Goal: Task Accomplishment & Management: Manage account settings

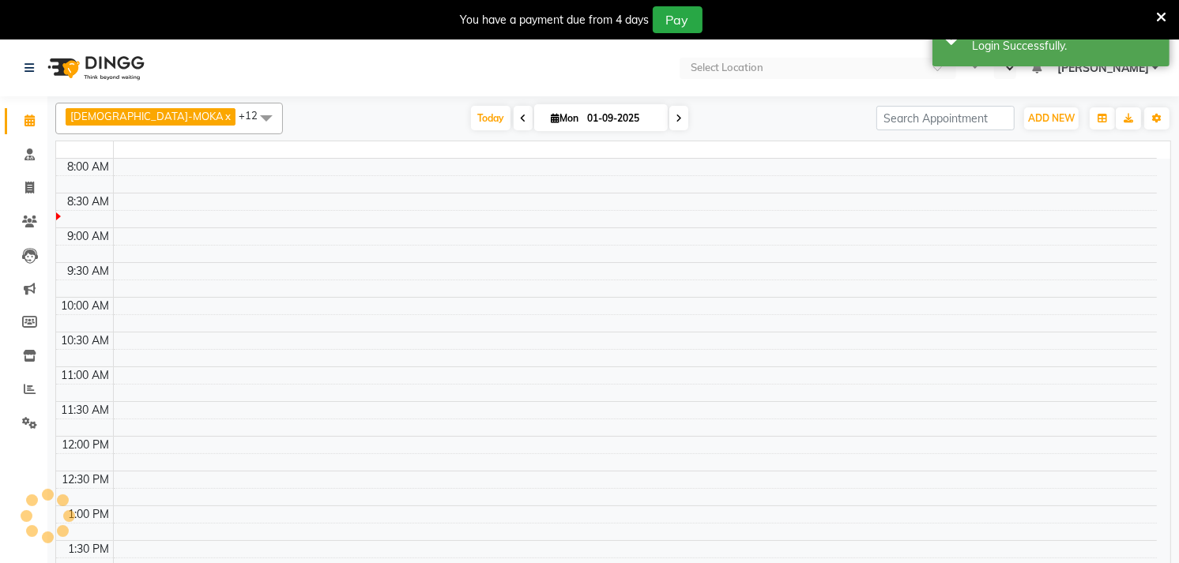
select select "en"
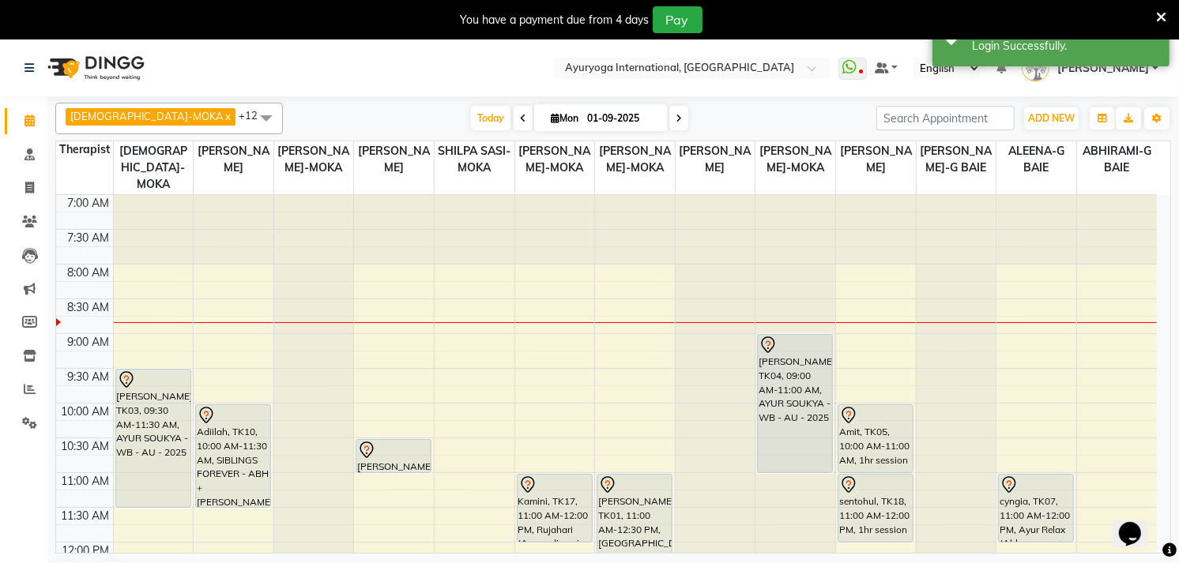
click at [1165, 19] on icon at bounding box center [1161, 17] width 10 height 14
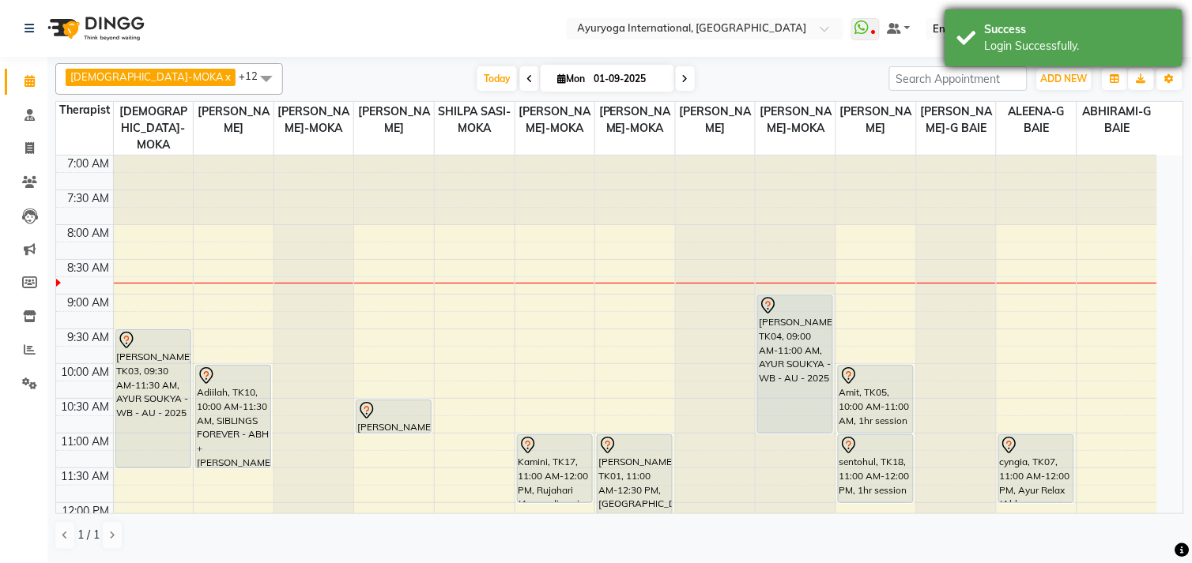
click at [1060, 45] on div "Login Successfully." at bounding box center [1078, 46] width 186 height 17
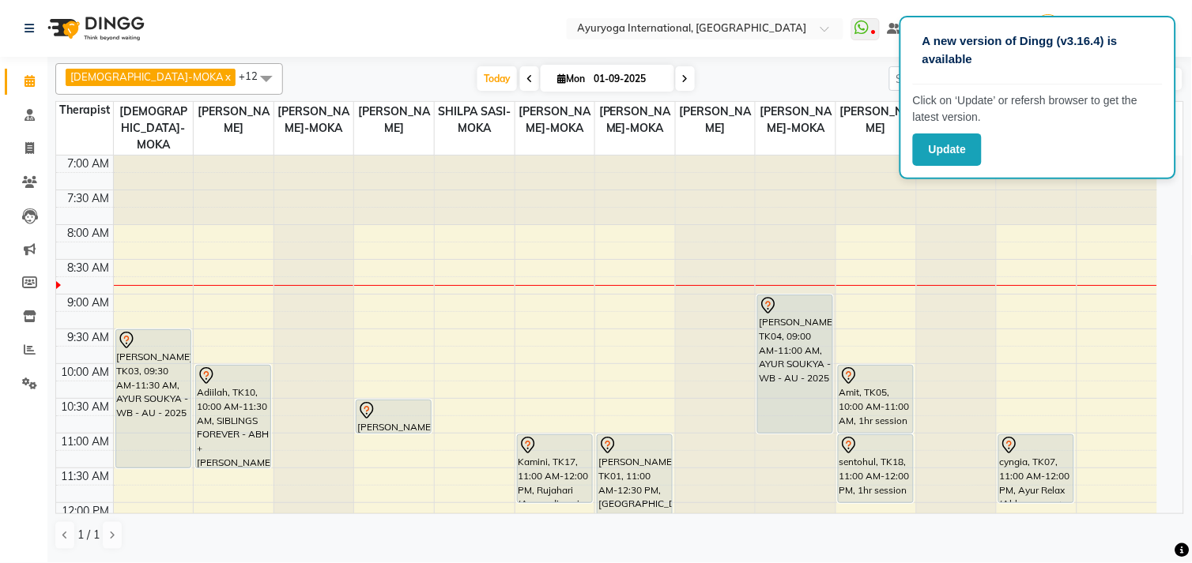
click at [935, 120] on p "Click on ‘Update’ or refersh browser to get the latest version." at bounding box center [1038, 108] width 250 height 33
click at [936, 138] on button "Update" at bounding box center [947, 150] width 69 height 32
drag, startPoint x: 936, startPoint y: 138, endPoint x: 934, endPoint y: 147, distance: 9.0
click at [936, 138] on button "Update" at bounding box center [947, 150] width 69 height 32
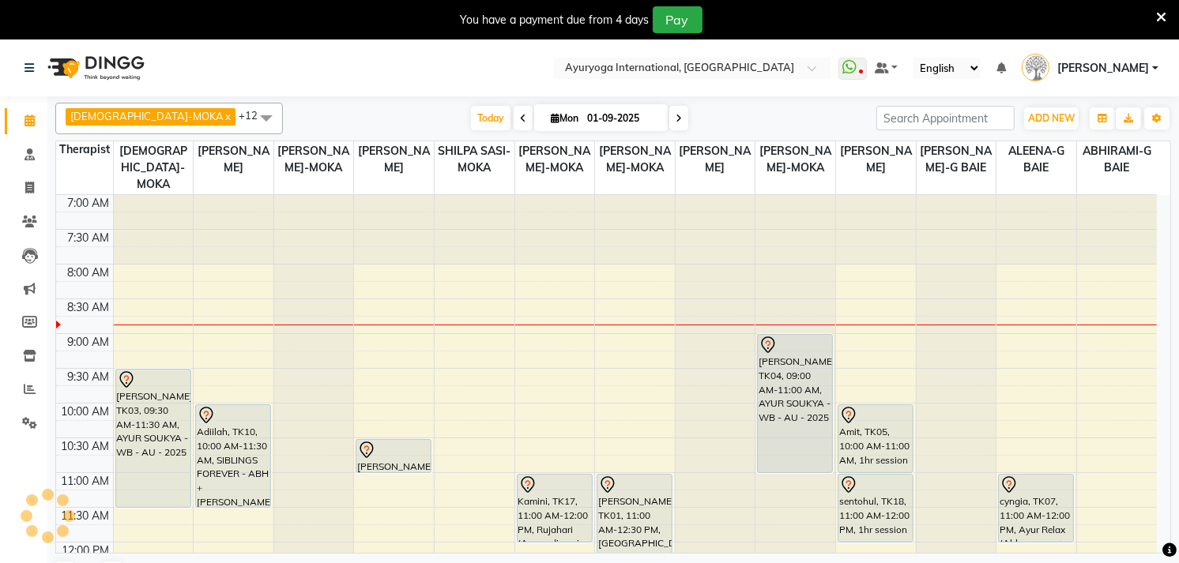
click at [1154, 10] on div "You have a payment due from 4 days Pay" at bounding box center [581, 19] width 1150 height 27
click at [1159, 10] on icon at bounding box center [1161, 17] width 10 height 14
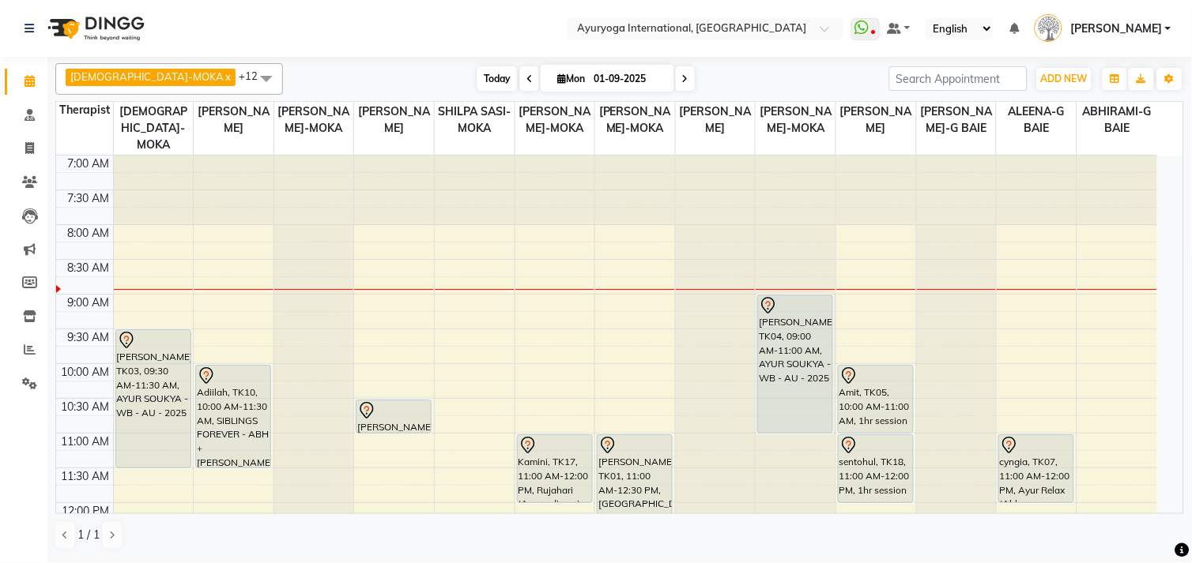
click at [477, 74] on span "Today" at bounding box center [497, 78] width 40 height 24
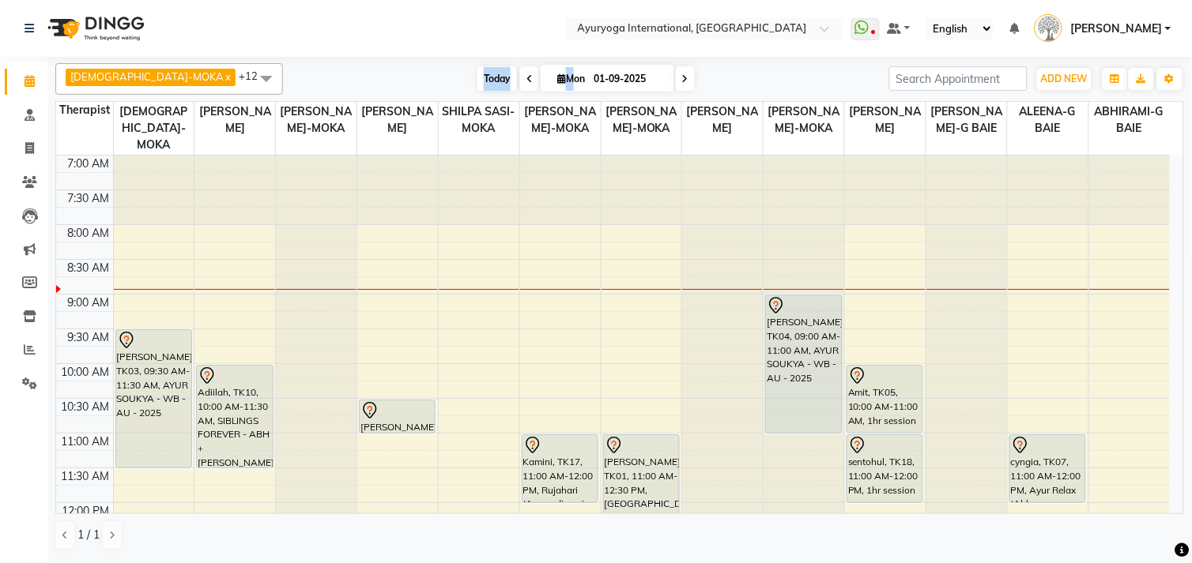
click at [477, 69] on span "Today" at bounding box center [497, 78] width 40 height 24
click at [477, 77] on span "Today" at bounding box center [497, 78] width 40 height 24
click at [477, 84] on span "Today" at bounding box center [497, 78] width 40 height 24
click at [477, 74] on span "Today" at bounding box center [497, 78] width 40 height 24
click at [477, 84] on span "Today" at bounding box center [497, 78] width 40 height 24
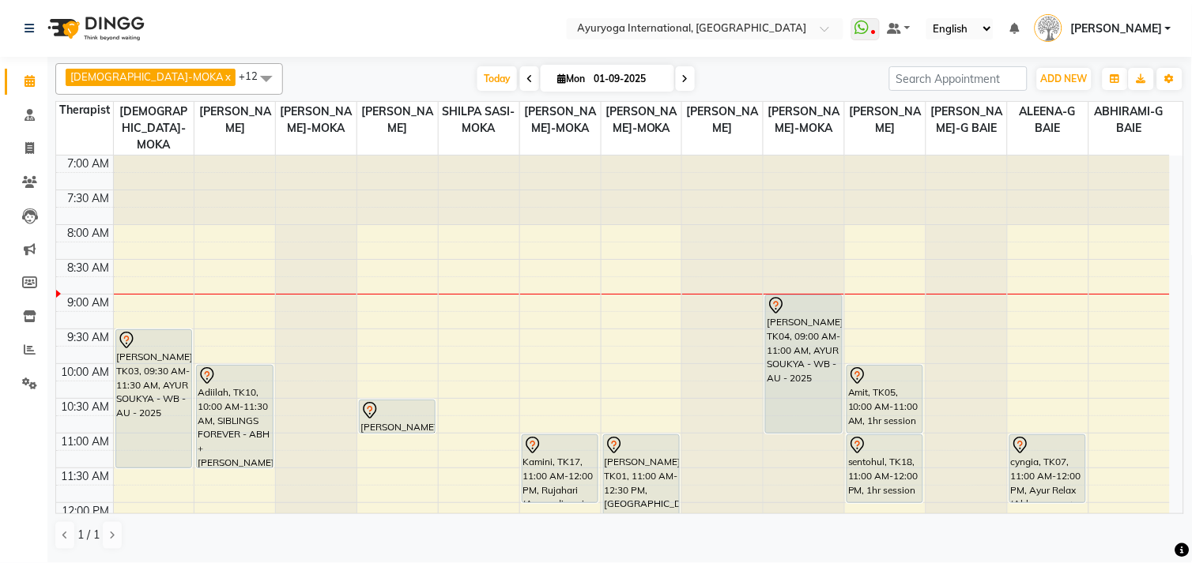
click at [557, 83] on icon at bounding box center [561, 78] width 9 height 10
select select "9"
select select "2025"
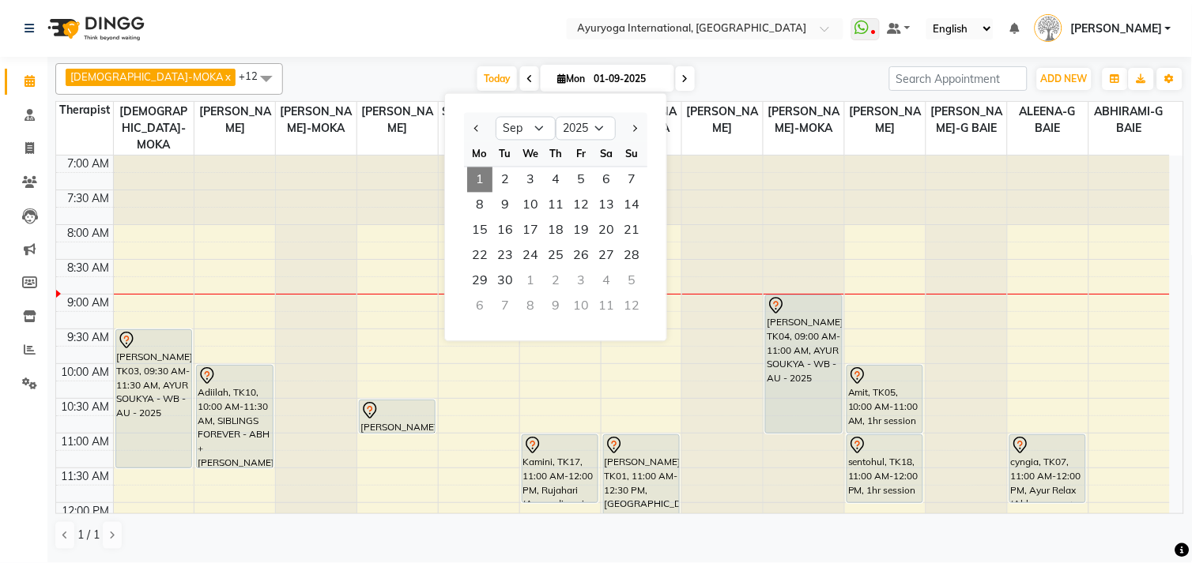
click at [20, 133] on li "Invoice" at bounding box center [23, 149] width 47 height 34
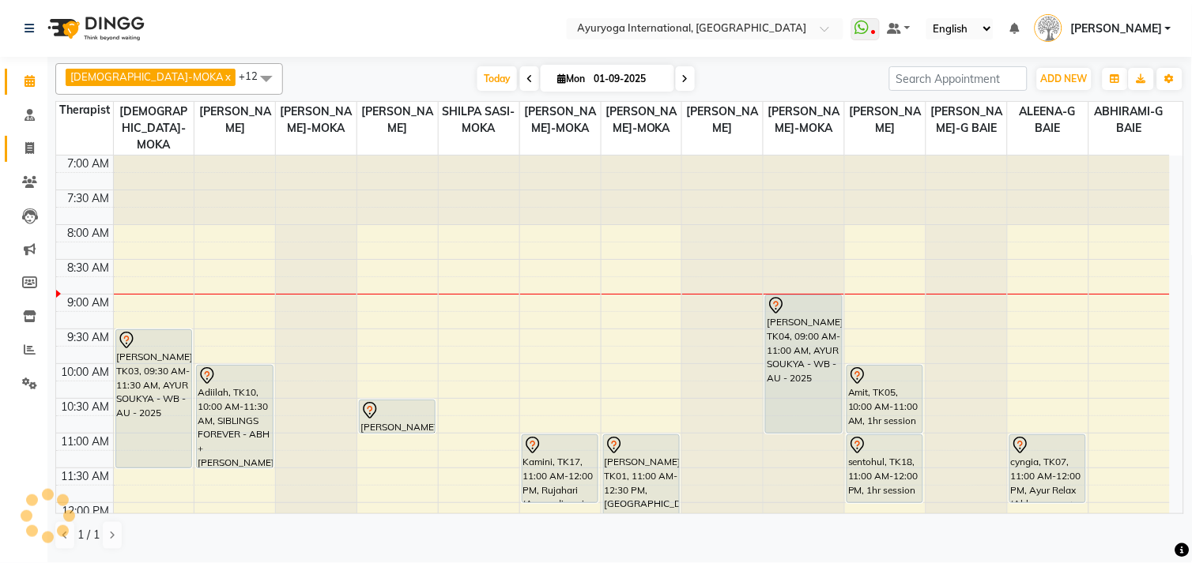
click at [22, 136] on link "Invoice" at bounding box center [24, 149] width 38 height 26
select select "service"
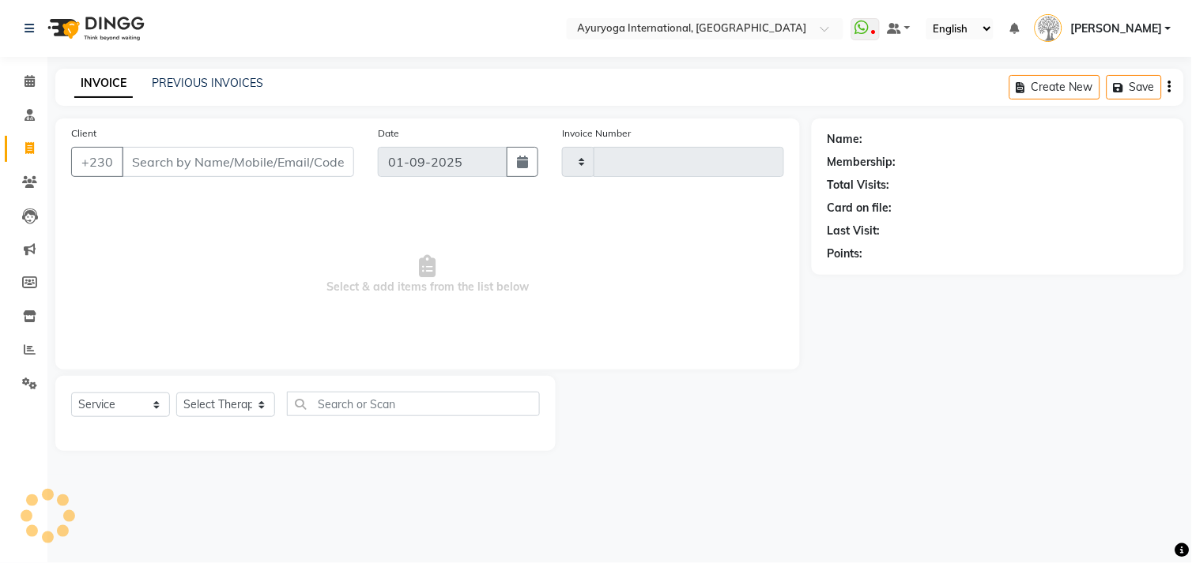
click at [251, 64] on div "Select Location × Ayuryoga International, Mount Ory Rd WhatsApp Status ✕ Status…" at bounding box center [596, 281] width 1192 height 563
type input "5099"
select select "730"
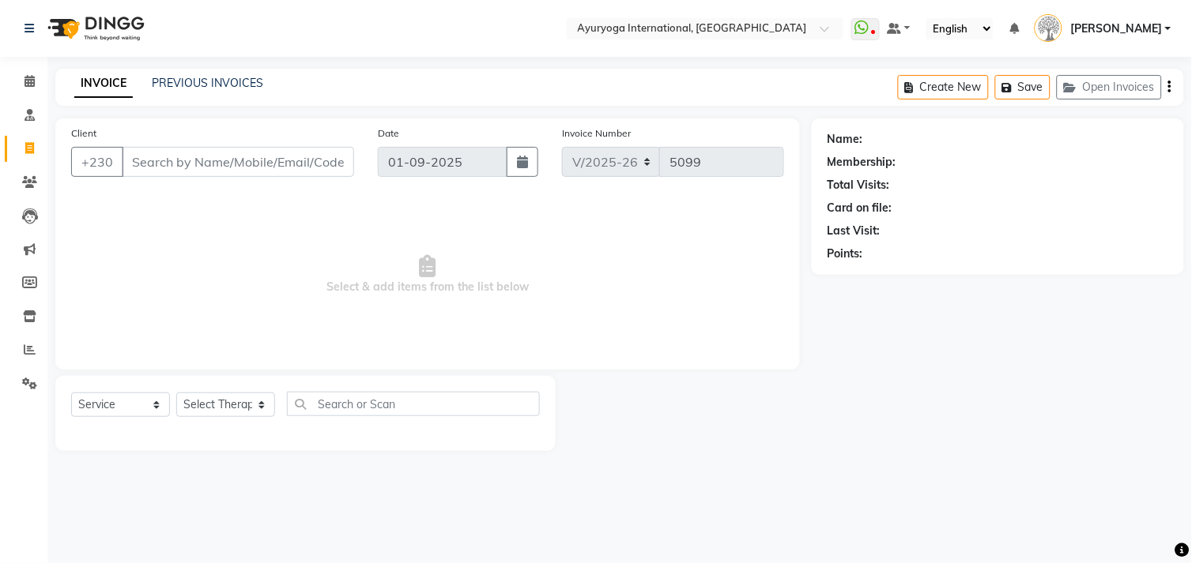
drag, startPoint x: 234, startPoint y: 73, endPoint x: 312, endPoint y: 93, distance: 80.9
click at [233, 74] on div "INVOICE PREVIOUS INVOICES Create New Save Open Invoices" at bounding box center [619, 87] width 1129 height 37
click at [209, 80] on link "PREVIOUS INVOICES" at bounding box center [207, 83] width 111 height 14
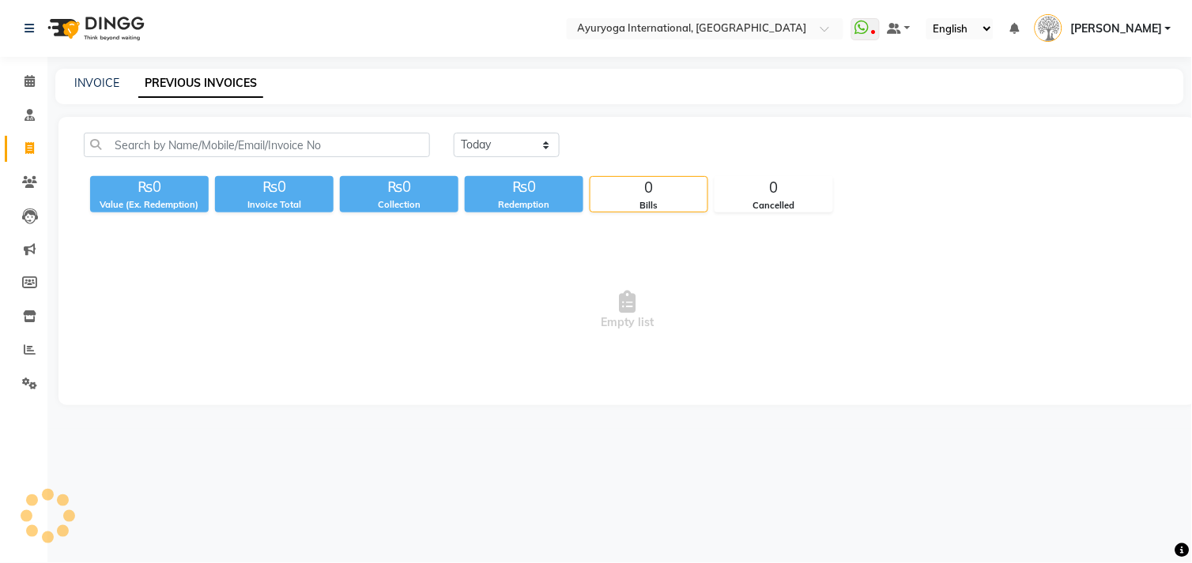
click at [577, 142] on div "Today Yesterday Custom Range" at bounding box center [812, 145] width 717 height 24
click at [555, 150] on select "Today Yesterday Custom Range" at bounding box center [507, 145] width 106 height 24
select select "range"
click at [454, 133] on select "Today Yesterday Custom Range" at bounding box center [507, 145] width 106 height 24
click at [643, 156] on div "01-09-2025 - 01-09-2025" at bounding box center [694, 145] width 232 height 25
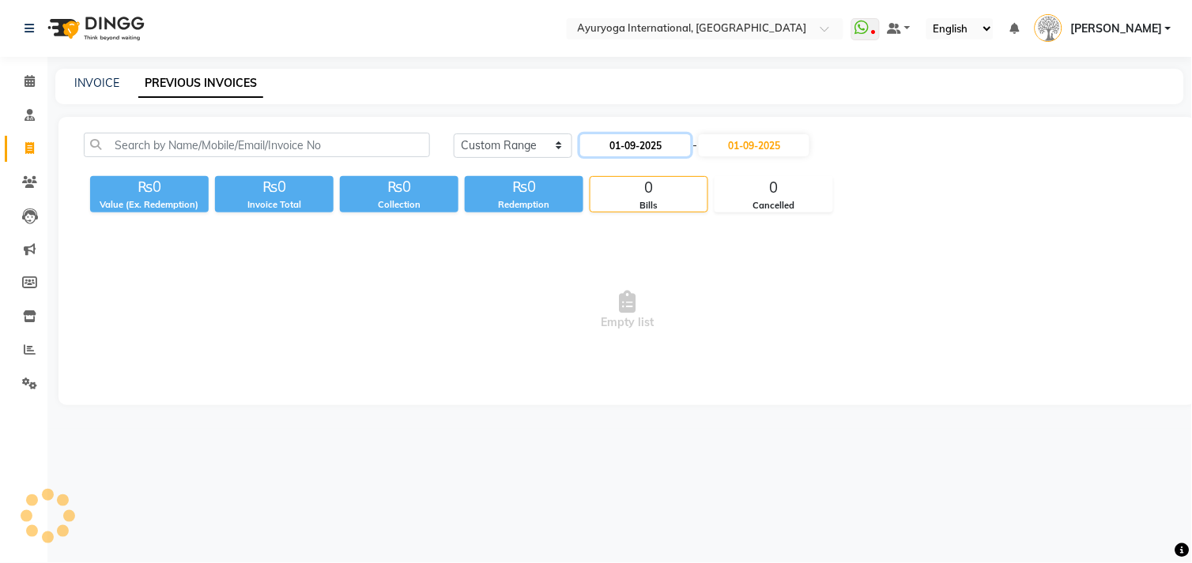
click at [650, 154] on input "01-09-2025" at bounding box center [635, 145] width 111 height 22
select select "9"
select select "2025"
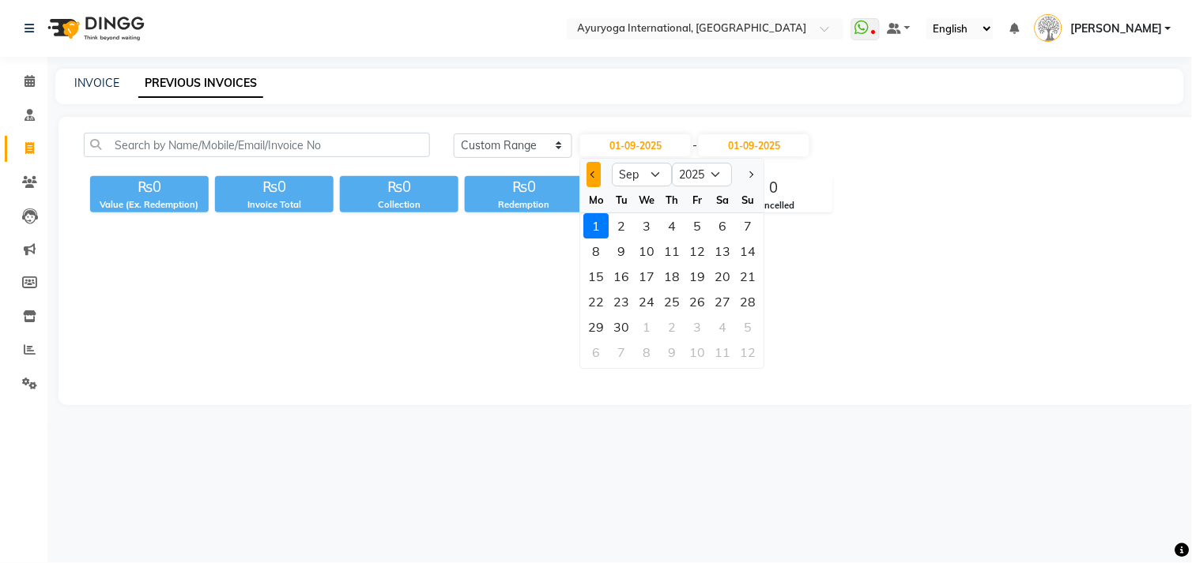
click at [589, 171] on button "Previous month" at bounding box center [593, 174] width 13 height 25
select select "8"
click at [705, 224] on div "1" at bounding box center [697, 225] width 25 height 25
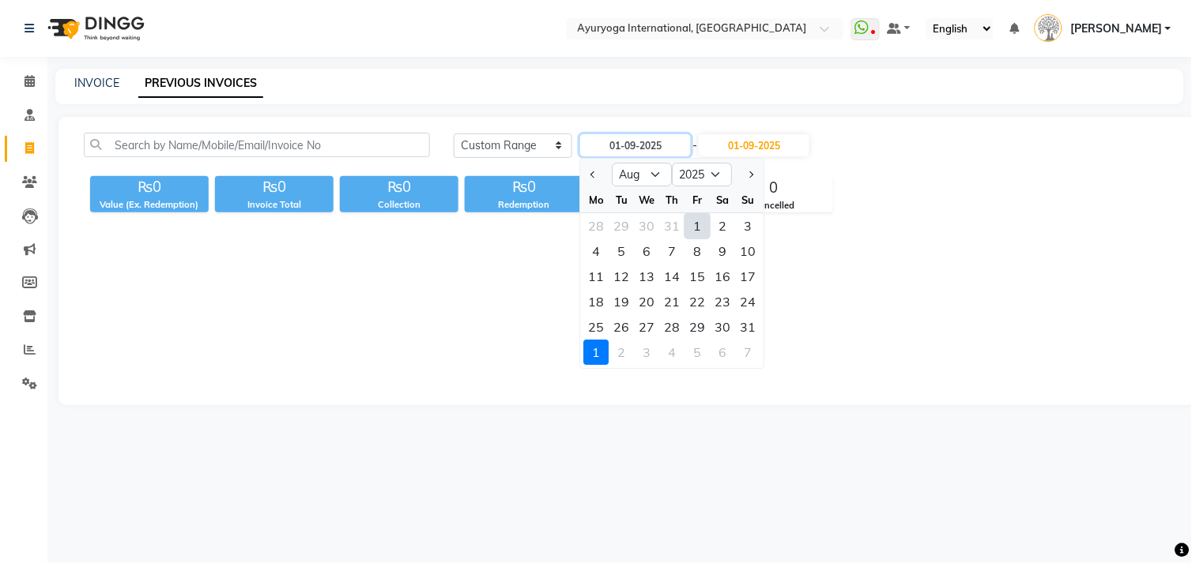
type input "01-08-2025"
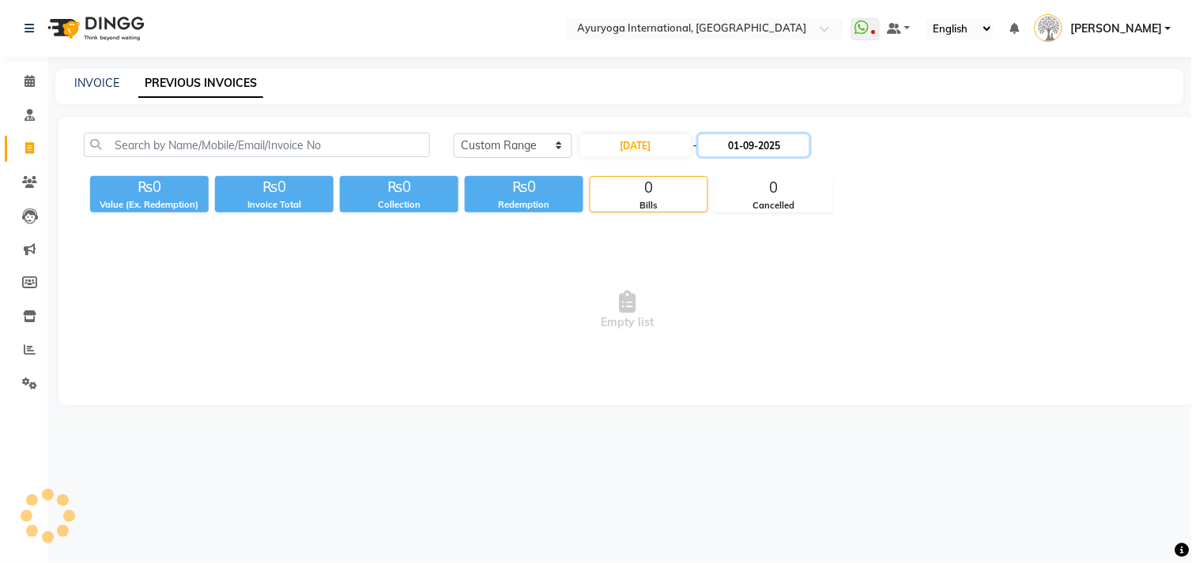
click at [793, 152] on input "01-09-2025" at bounding box center [754, 145] width 111 height 22
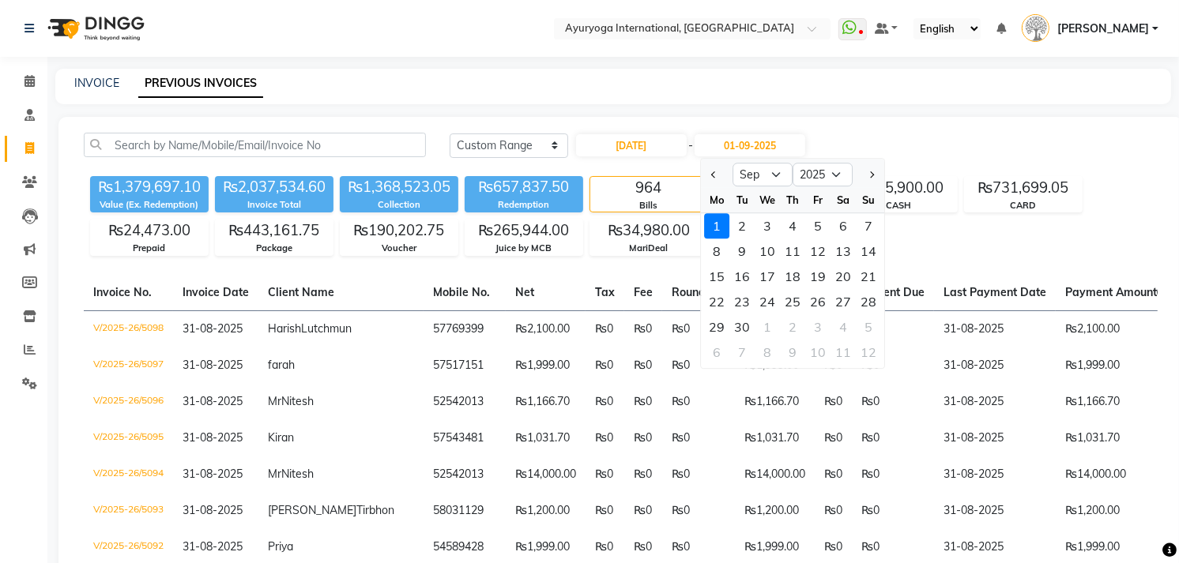
click at [722, 175] on div at bounding box center [717, 174] width 32 height 25
click at [713, 175] on span "Previous month" at bounding box center [714, 174] width 6 height 6
select select "8"
click at [866, 321] on div "31" at bounding box center [868, 327] width 25 height 25
type input "31-08-2025"
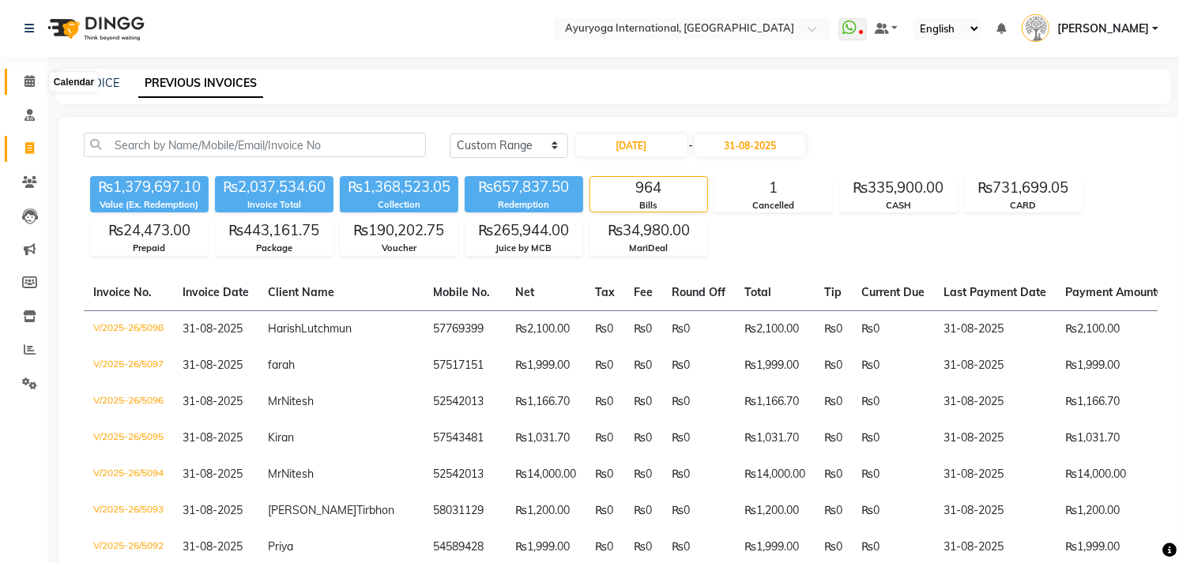
click at [16, 74] on span at bounding box center [30, 82] width 28 height 18
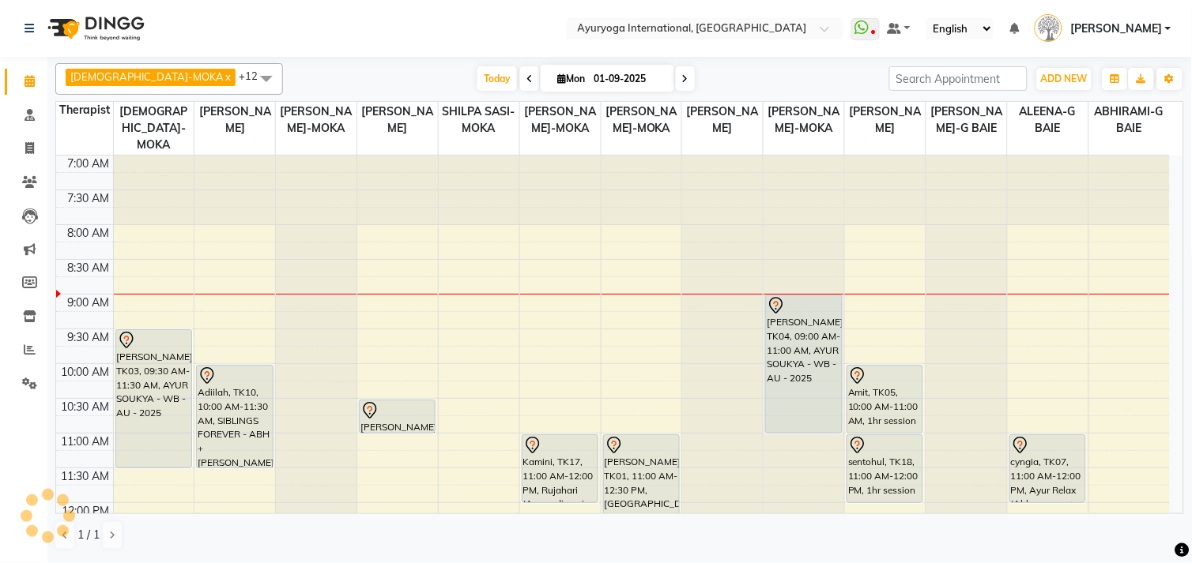
click at [476, 80] on div "Today Mon 01-09-2025" at bounding box center [586, 79] width 220 height 24
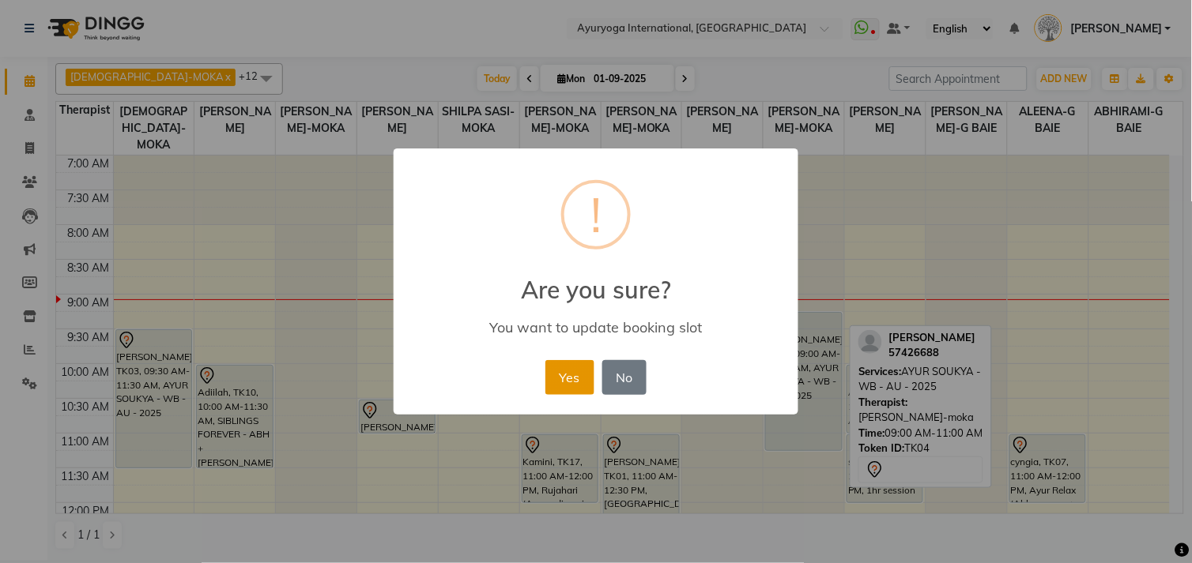
click at [586, 385] on button "Yes" at bounding box center [569, 377] width 48 height 35
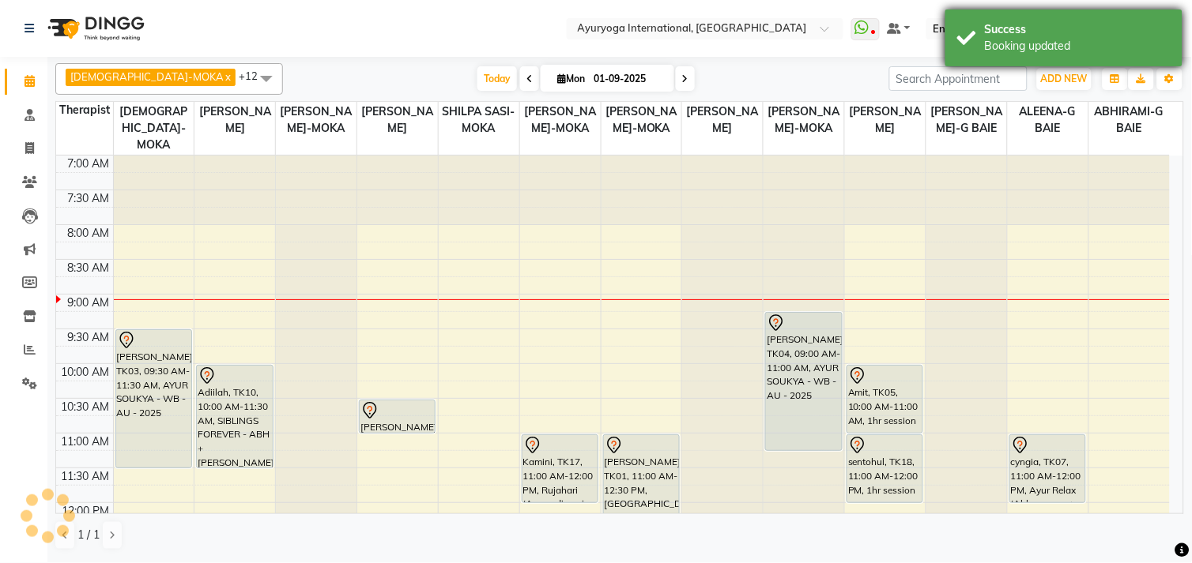
click at [1057, 14] on div "Success Booking updated" at bounding box center [1063, 37] width 237 height 57
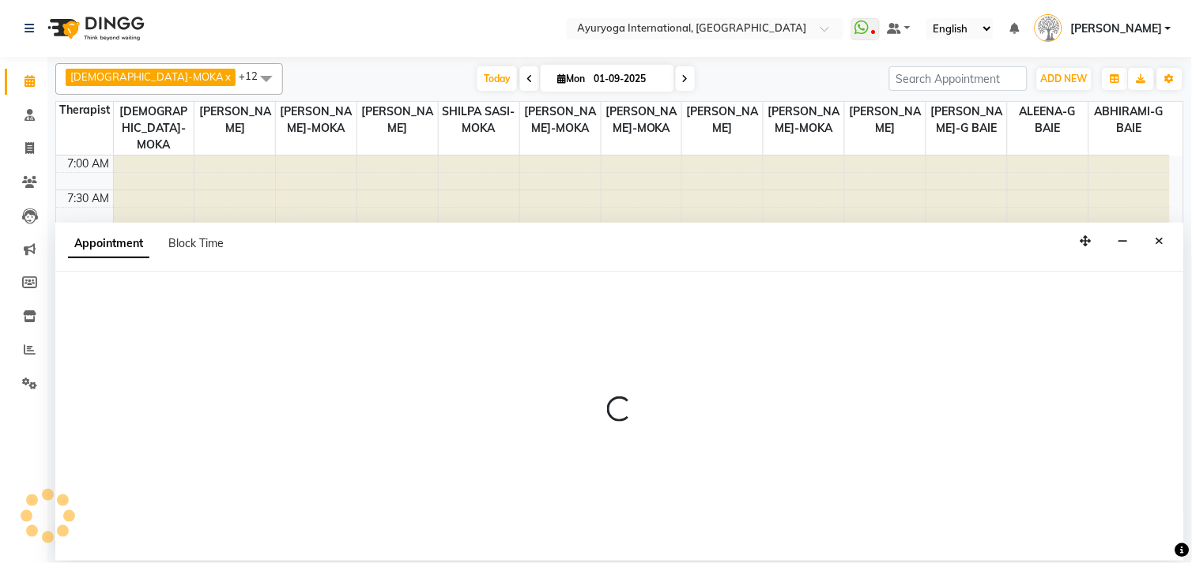
select select "80876"
select select "630"
select select "tentative"
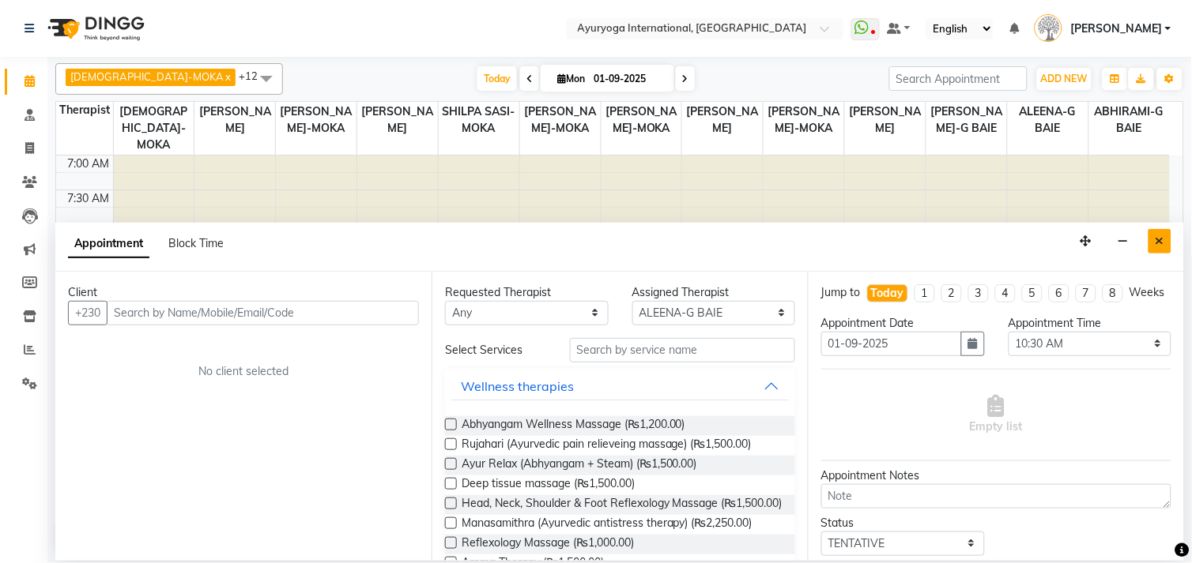
click at [1164, 236] on icon "Close" at bounding box center [1159, 241] width 9 height 11
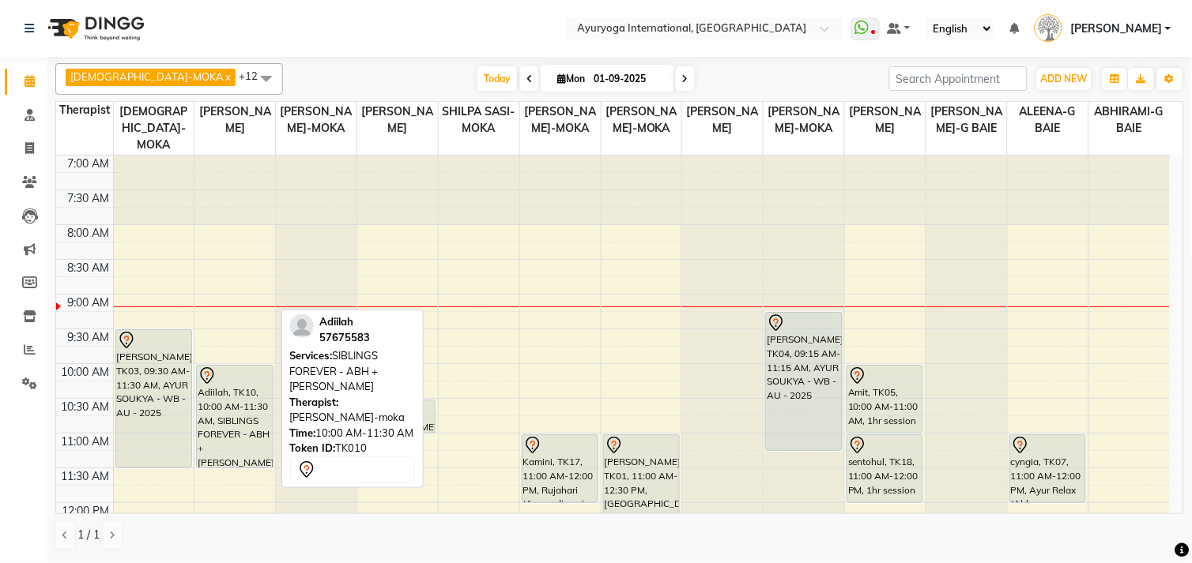
click at [231, 413] on div "Adiilah, TK10, 10:00 AM-11:30 AM, SIBLINGS FOREVER - ABH + [PERSON_NAME]" at bounding box center [234, 417] width 75 height 102
select select "7"
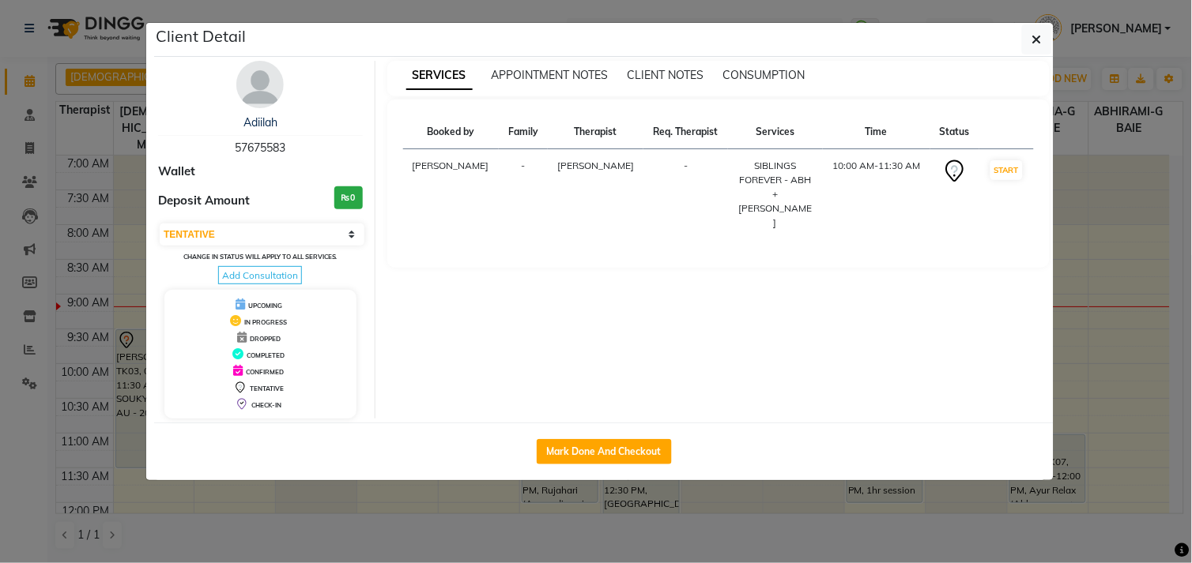
click at [263, 145] on span "57675583" at bounding box center [260, 148] width 51 height 14
click at [262, 145] on span "57675583" at bounding box center [260, 148] width 51 height 14
copy span "57675583"
click at [1032, 42] on icon "button" at bounding box center [1036, 39] width 9 height 13
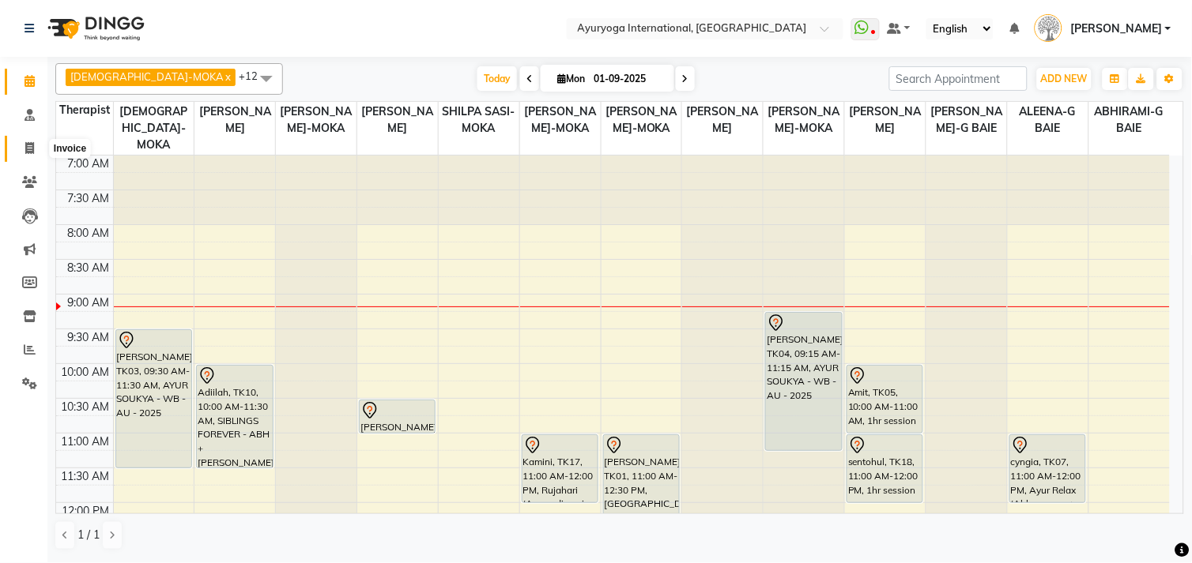
click at [16, 156] on span at bounding box center [30, 149] width 28 height 18
select select "service"
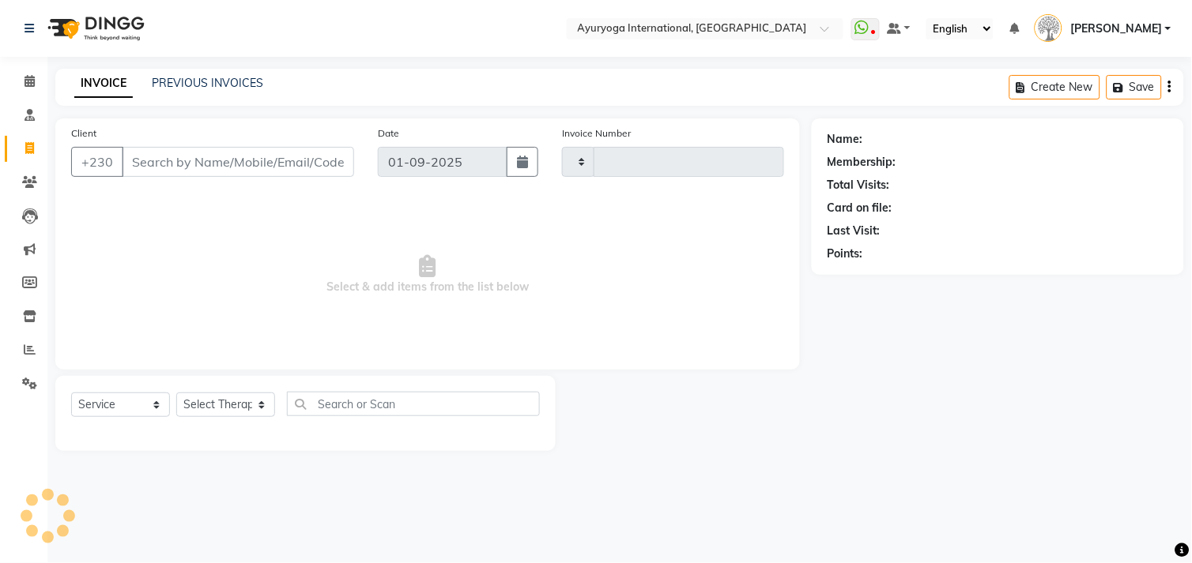
type input "5099"
type input "57675583"
select select "730"
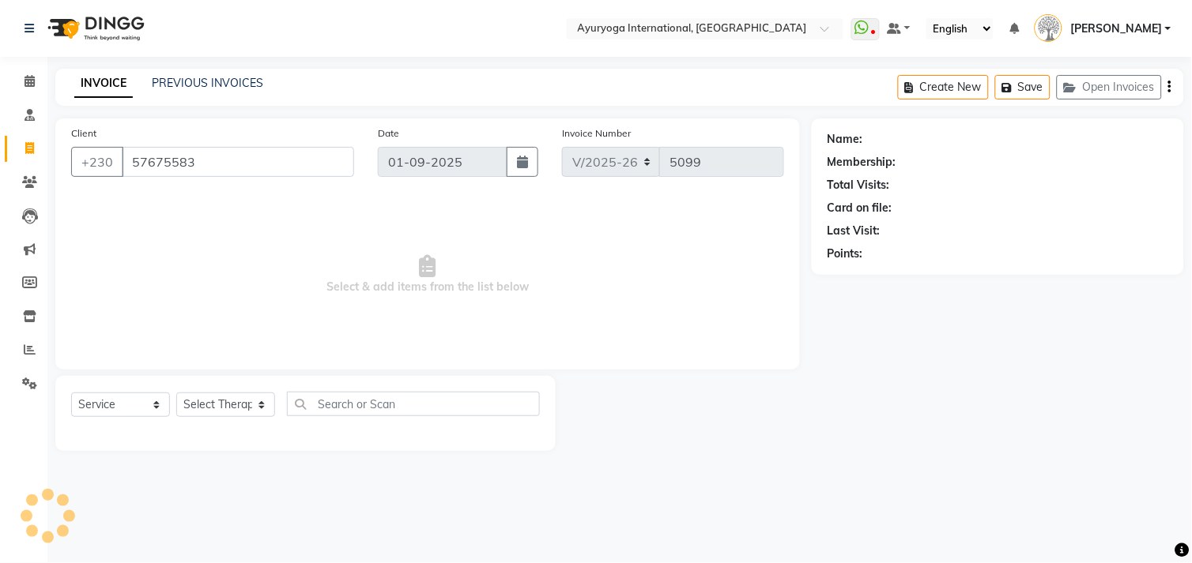
type input "57675583"
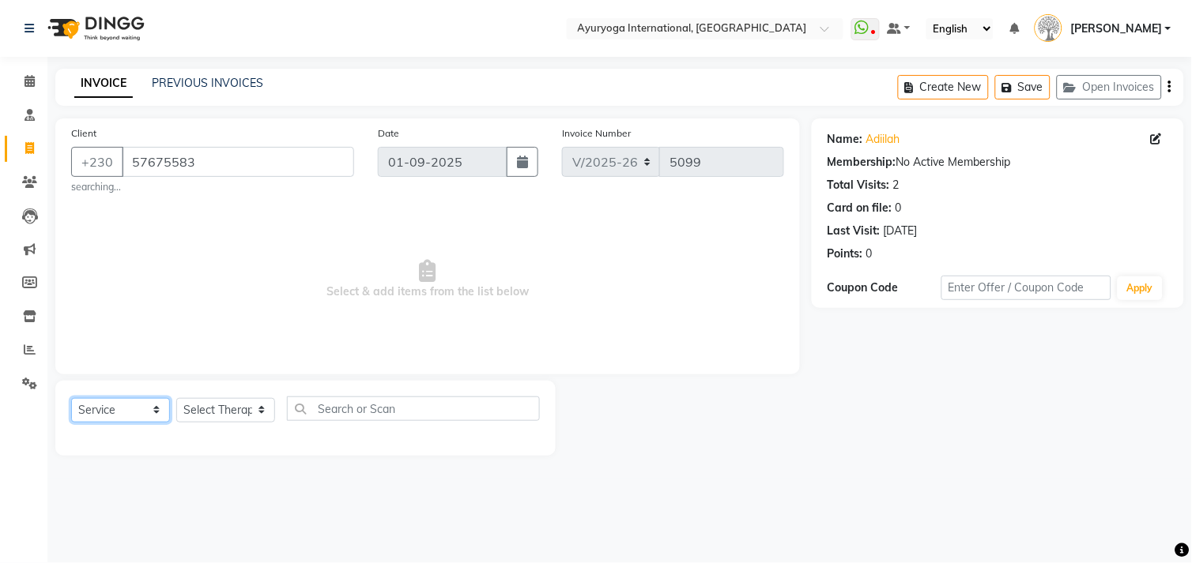
click at [119, 411] on select "Select Service Product Membership Package Voucher Prepaid Gift Card" at bounding box center [120, 410] width 99 height 24
select select "V"
click at [71, 398] on select "Select Service Product Membership Package Voucher Prepaid Gift Card" at bounding box center [120, 410] width 99 height 24
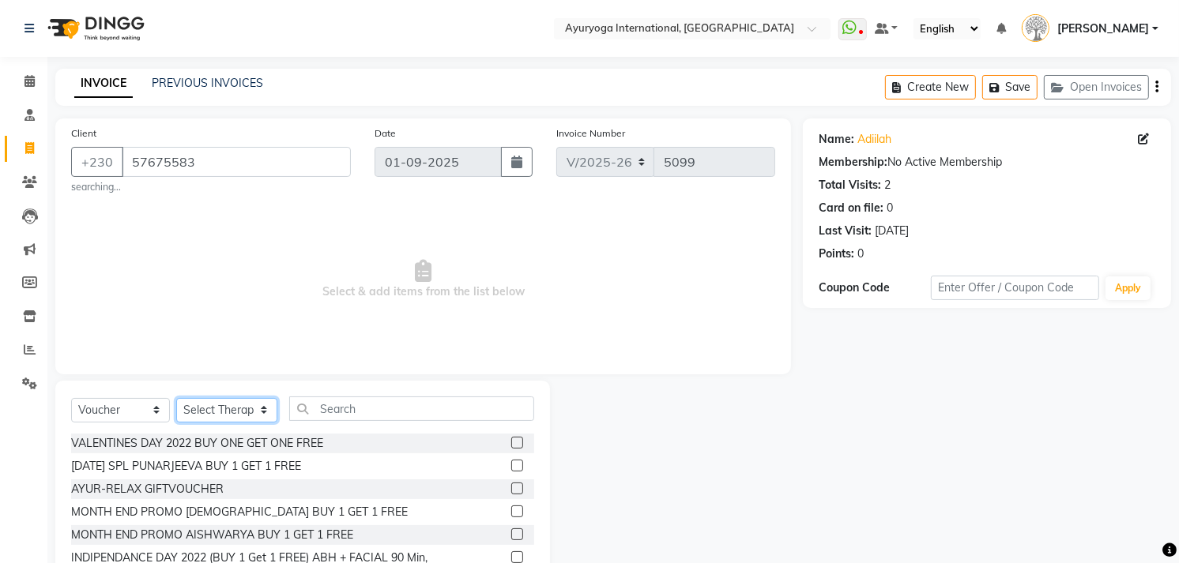
click at [230, 400] on select "Select Therapist ABHIRAMI-G BAIE ABHIRAM-MOKA ADHITHYA-MOKA ALEENA-G BAIE ANAGH…" at bounding box center [226, 410] width 101 height 24
select select "19827"
click at [176, 398] on select "Select Therapist ABHIRAMI-G BAIE ABHIRAM-MOKA ADHITHYA-MOKA ALEENA-G BAIE ANAGH…" at bounding box center [226, 410] width 101 height 24
click at [407, 405] on input "text" at bounding box center [411, 409] width 245 height 24
type input "p"
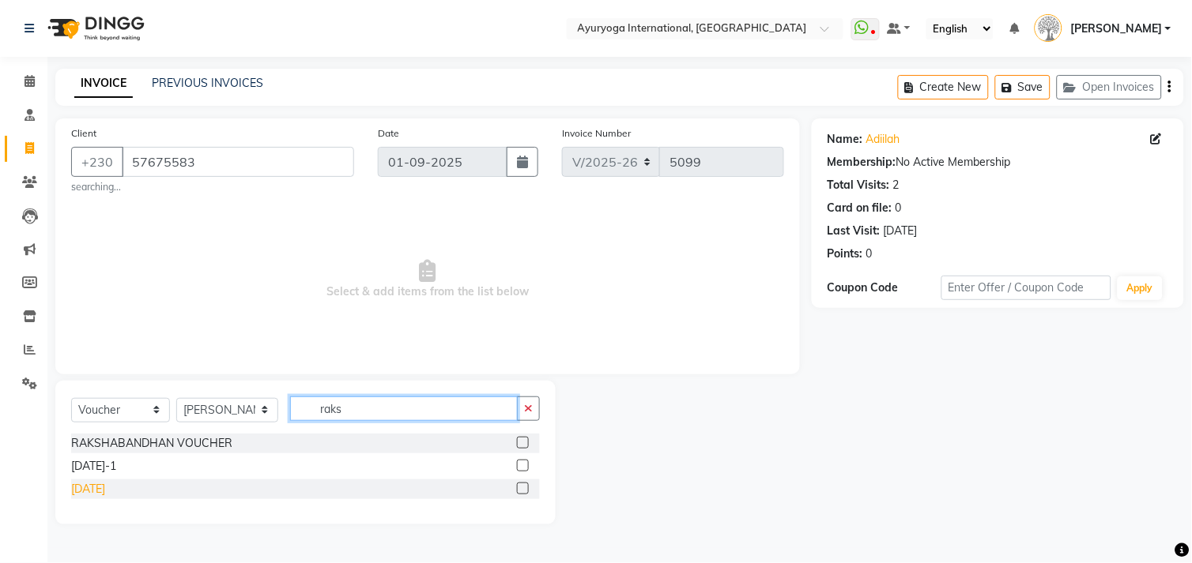
type input "raks"
click at [105, 491] on div "Raksha Bandhan 2025" at bounding box center [88, 489] width 34 height 17
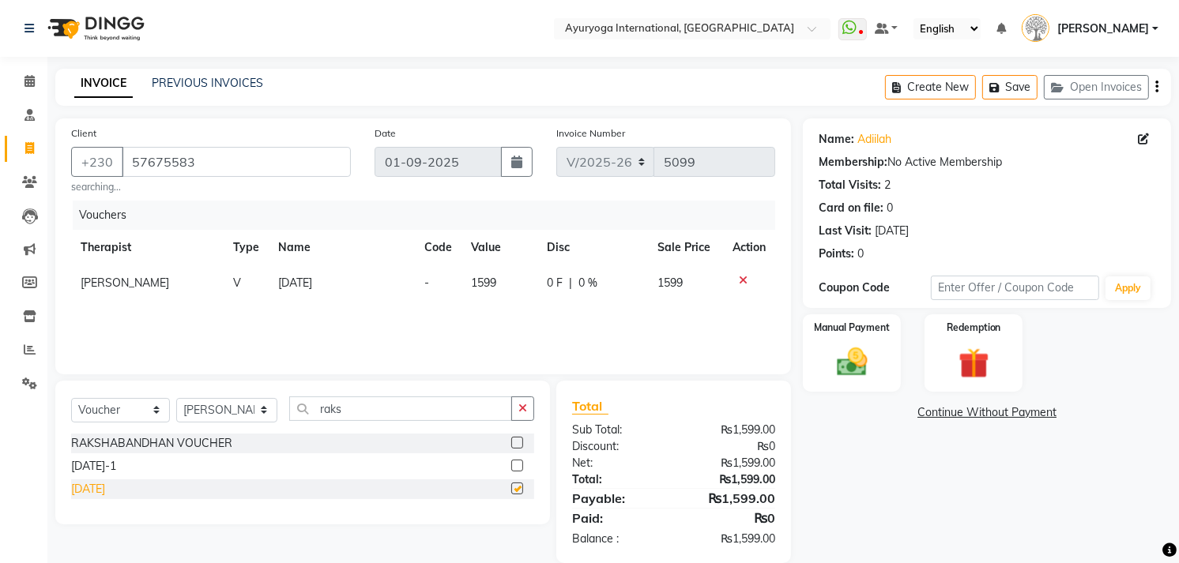
checkbox input "false"
click at [885, 350] on div "Manual Payment" at bounding box center [852, 353] width 102 height 81
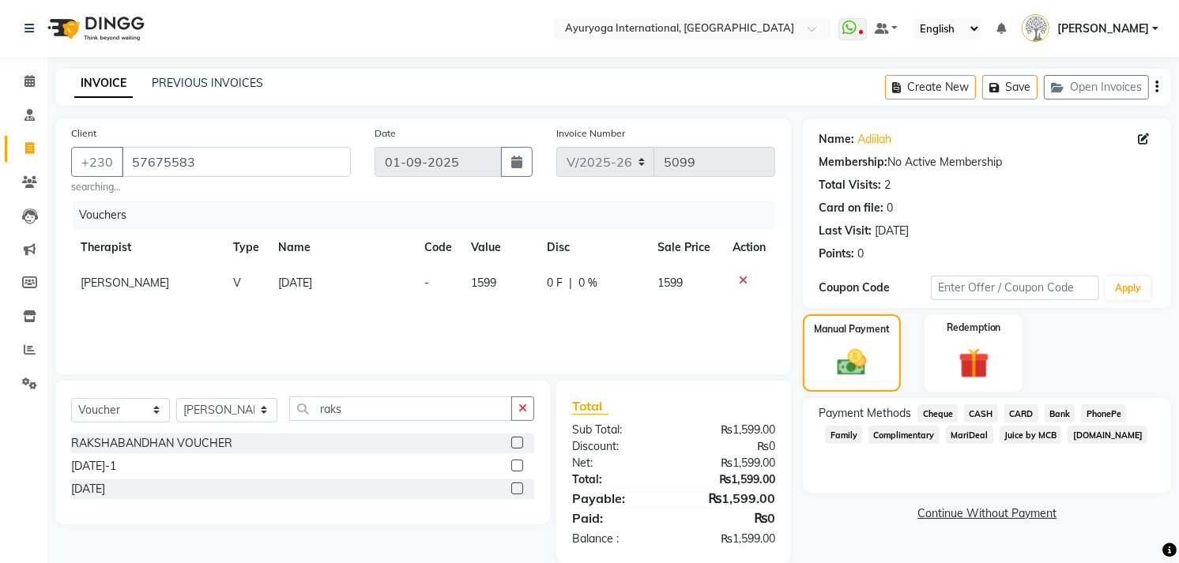
click at [1061, 435] on div "Deal.mu" at bounding box center [1104, 436] width 86 height 21
click at [1036, 437] on span "Juice by MCB" at bounding box center [1031, 435] width 62 height 18
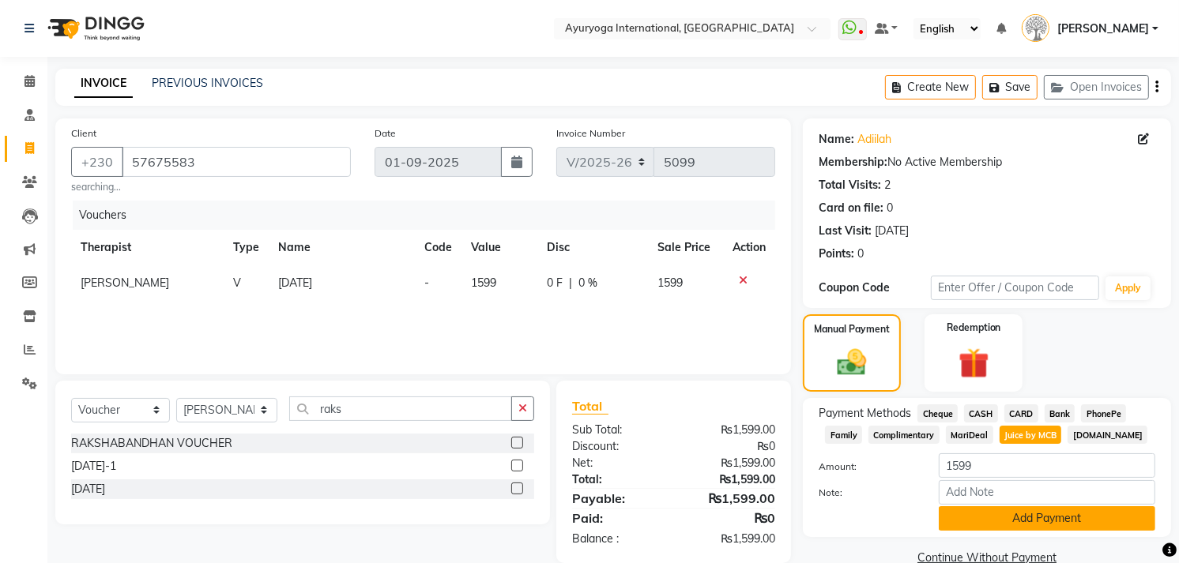
click at [1055, 518] on button "Add Payment" at bounding box center [1047, 519] width 217 height 24
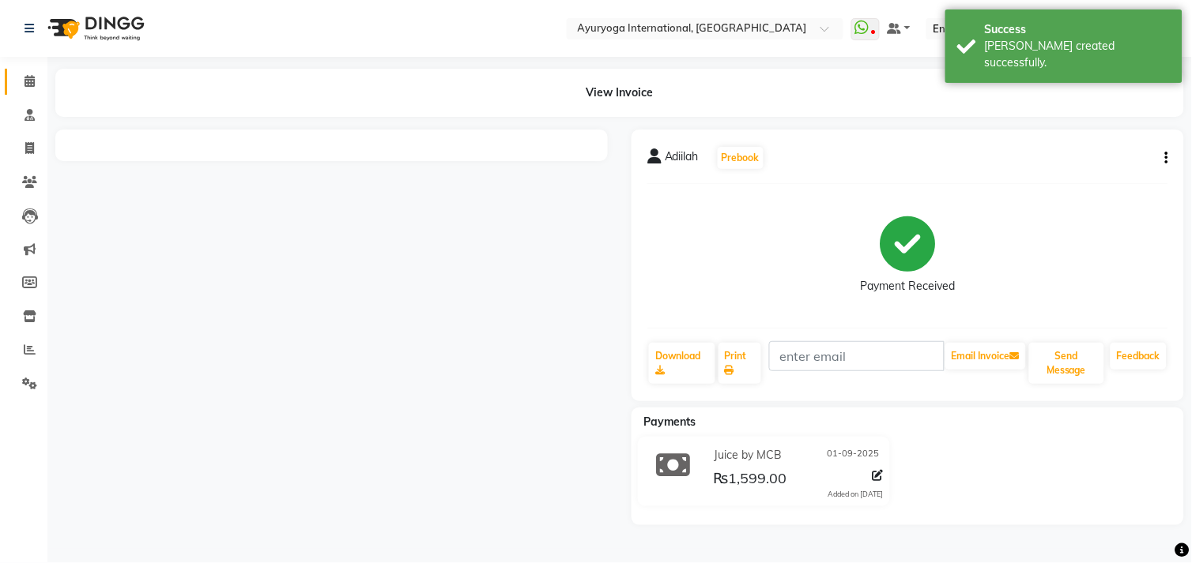
click at [24, 84] on icon at bounding box center [29, 81] width 10 height 12
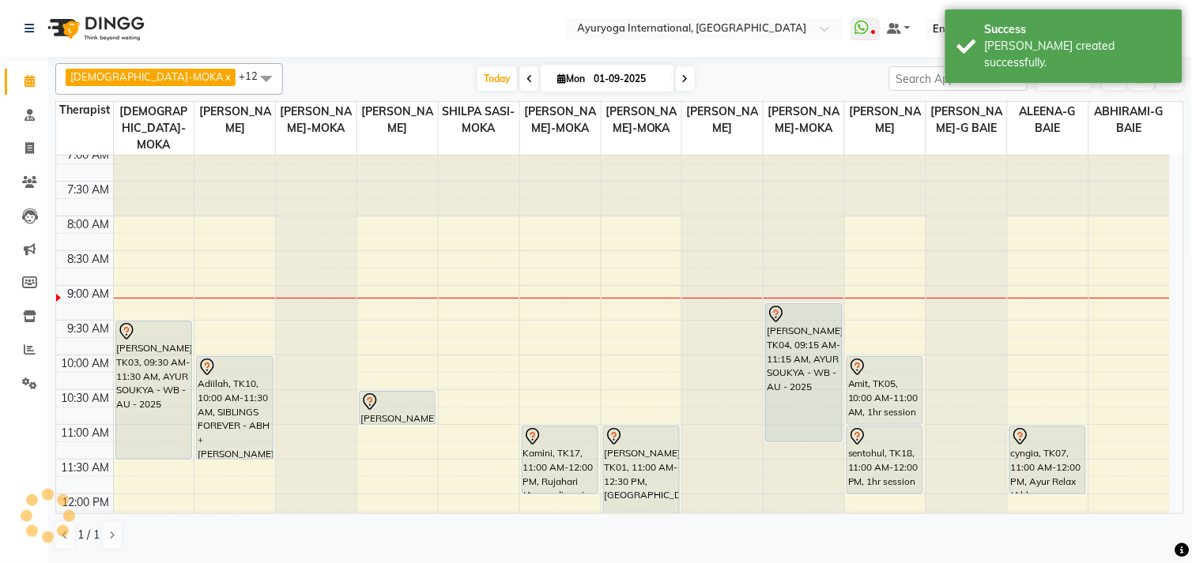
scroll to position [5, 0]
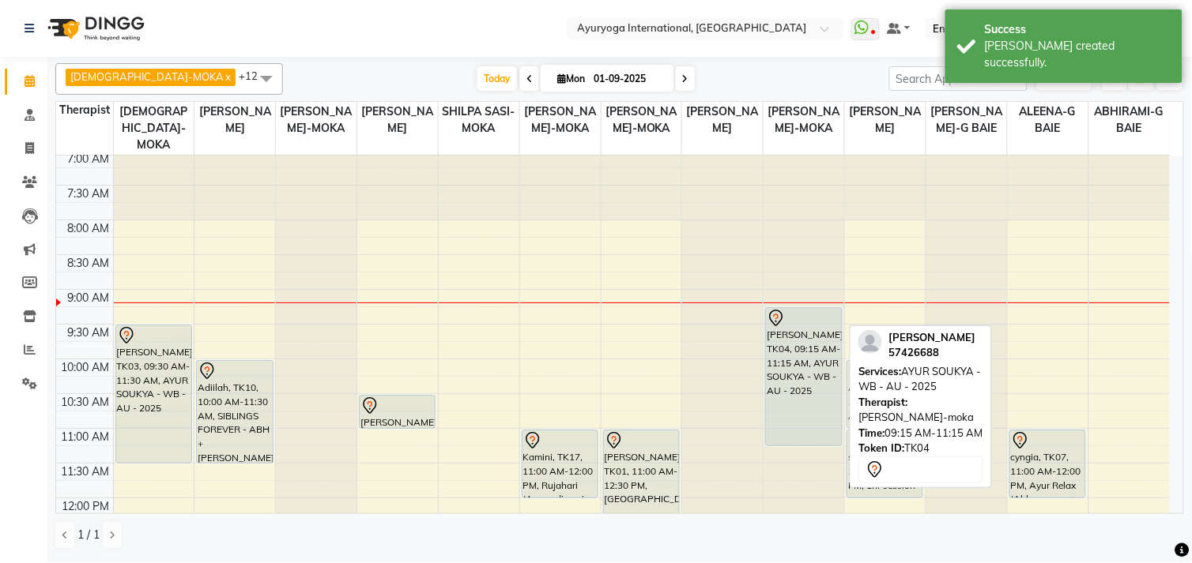
click at [827, 352] on div "neelam, TK04, 09:15 AM-11:15 AM, AYUR SOUKYA - WB - AU - 2025" at bounding box center [803, 377] width 75 height 138
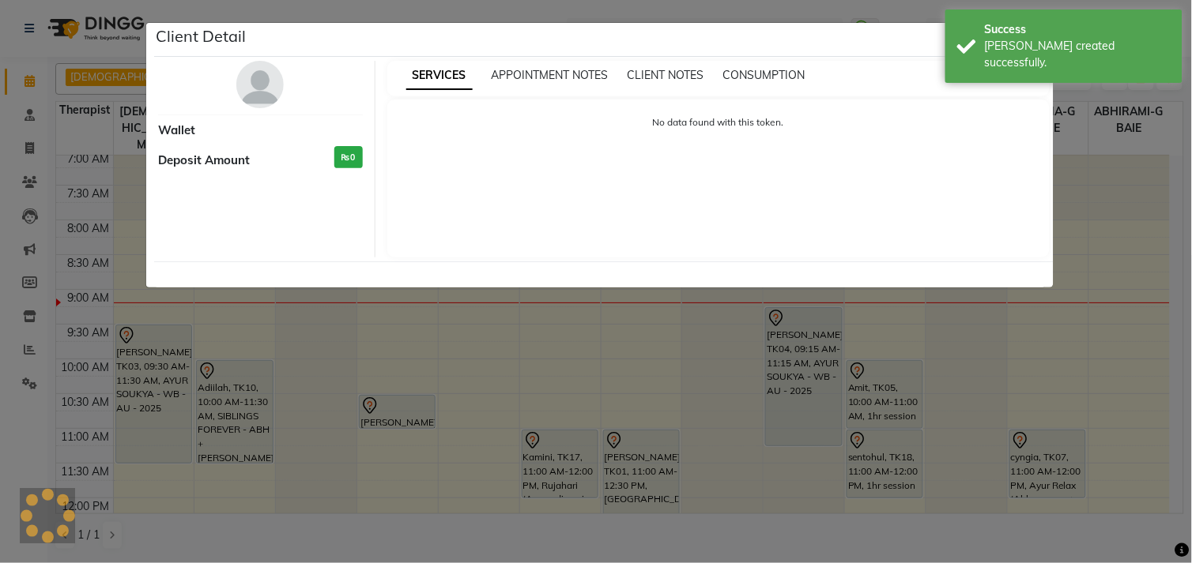
select select "7"
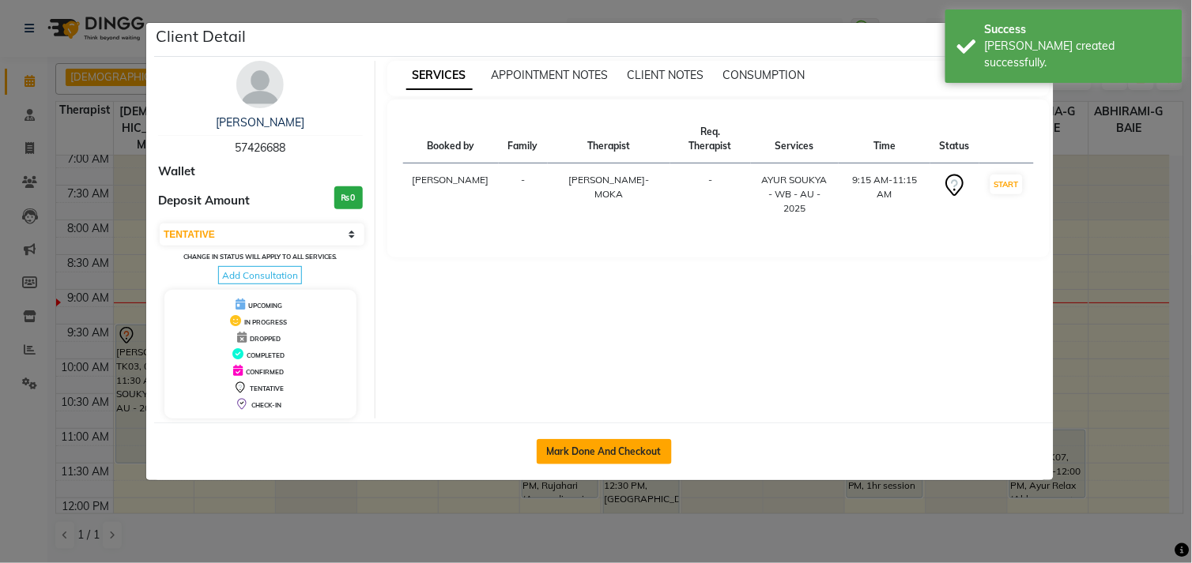
click at [668, 453] on button "Mark Done And Checkout" at bounding box center [604, 451] width 135 height 25
select select "service"
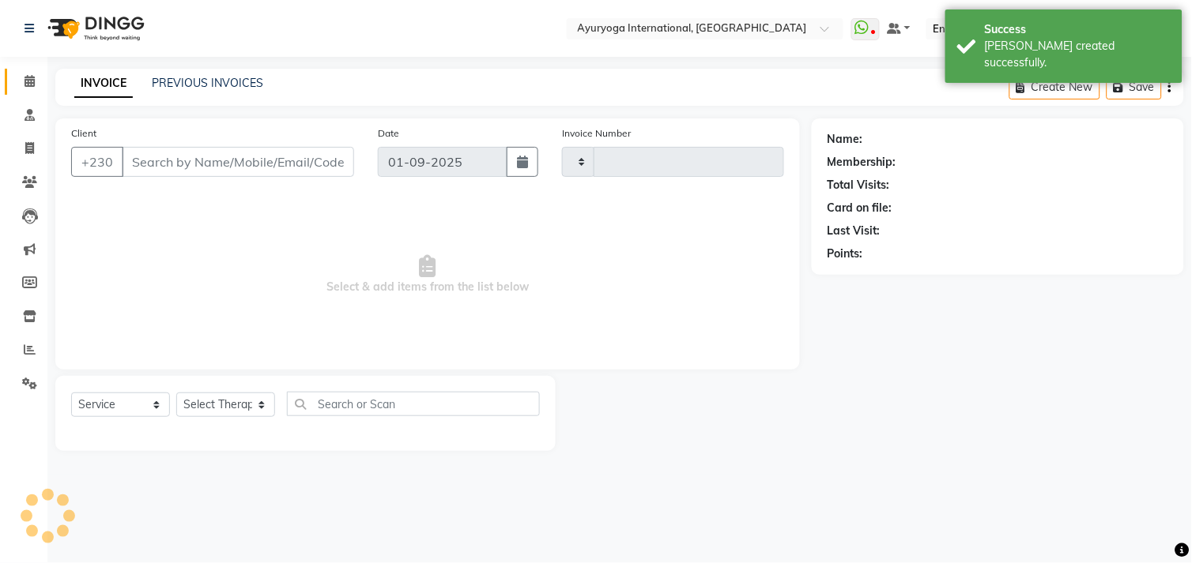
type input "5100"
select select "730"
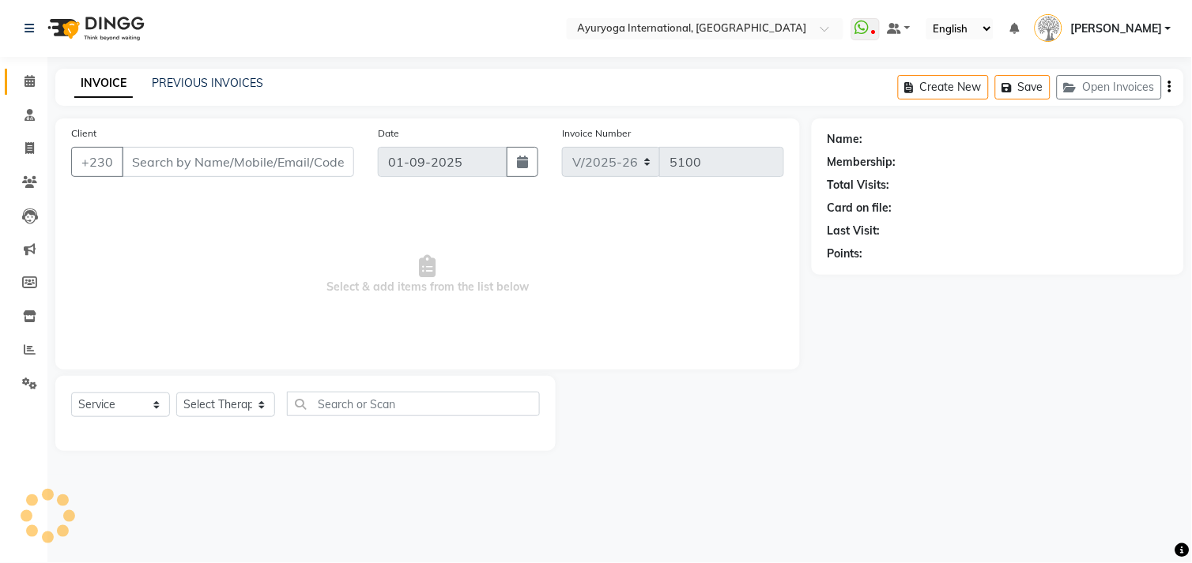
click at [27, 70] on link "Calendar" at bounding box center [24, 82] width 38 height 26
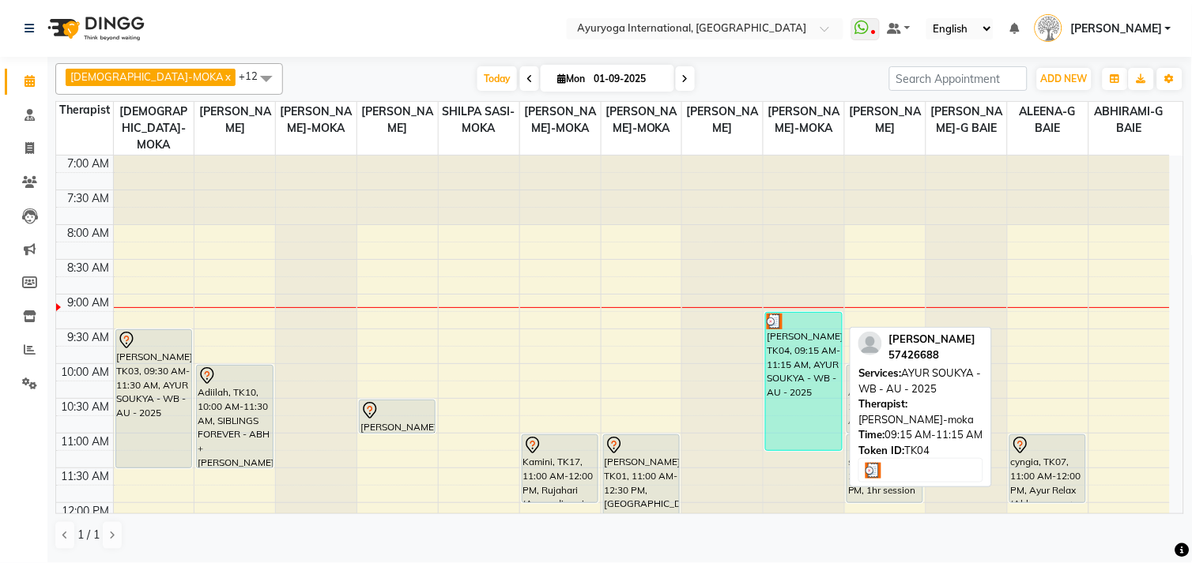
click at [795, 367] on div "neelam, TK04, 09:15 AM-11:15 AM, AYUR SOUKYA - WB - AU - 2025" at bounding box center [803, 382] width 75 height 138
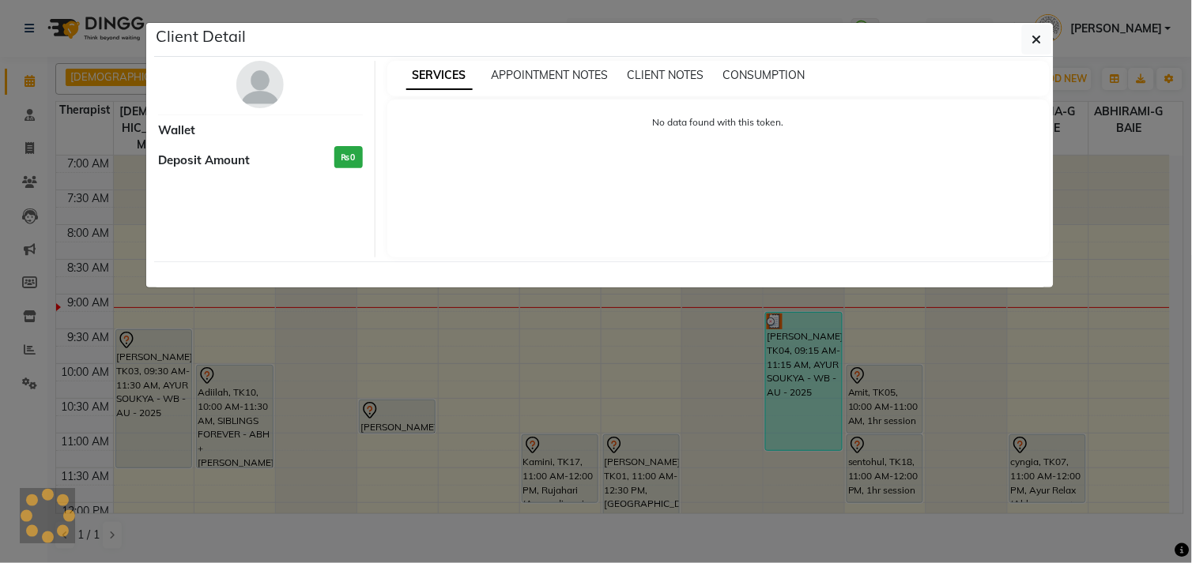
select select "3"
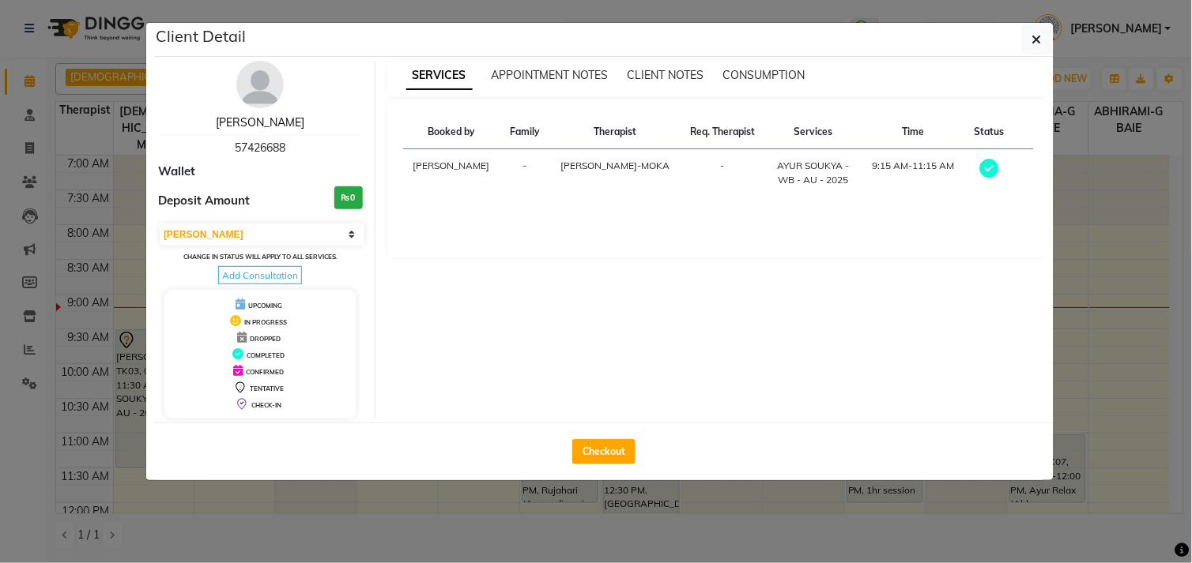
click at [267, 121] on link "[PERSON_NAME]" at bounding box center [260, 122] width 89 height 14
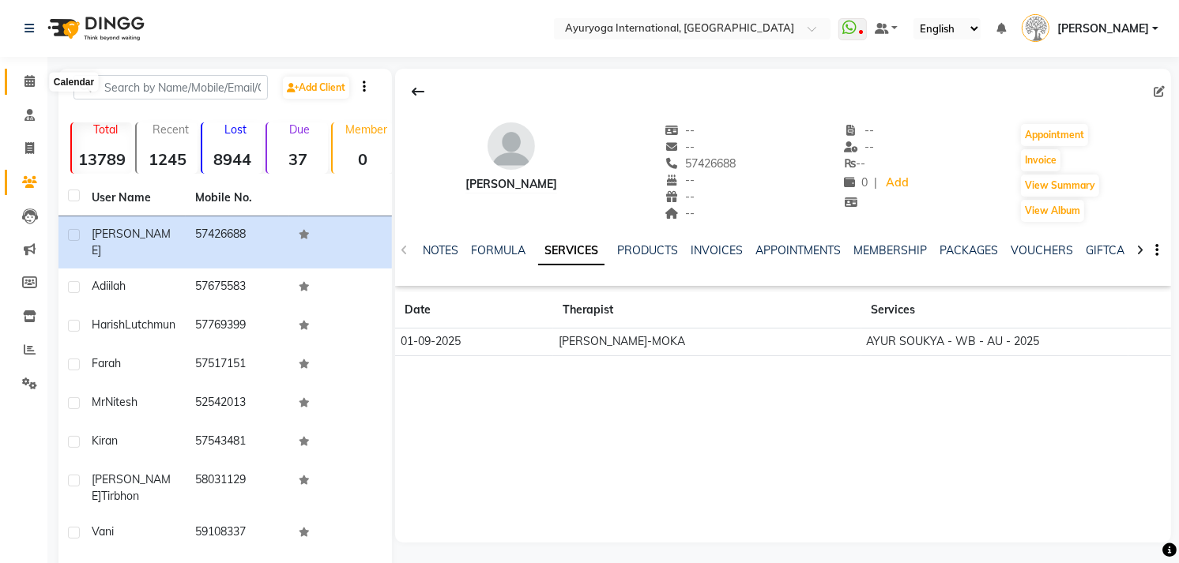
click at [32, 87] on icon at bounding box center [29, 81] width 10 height 12
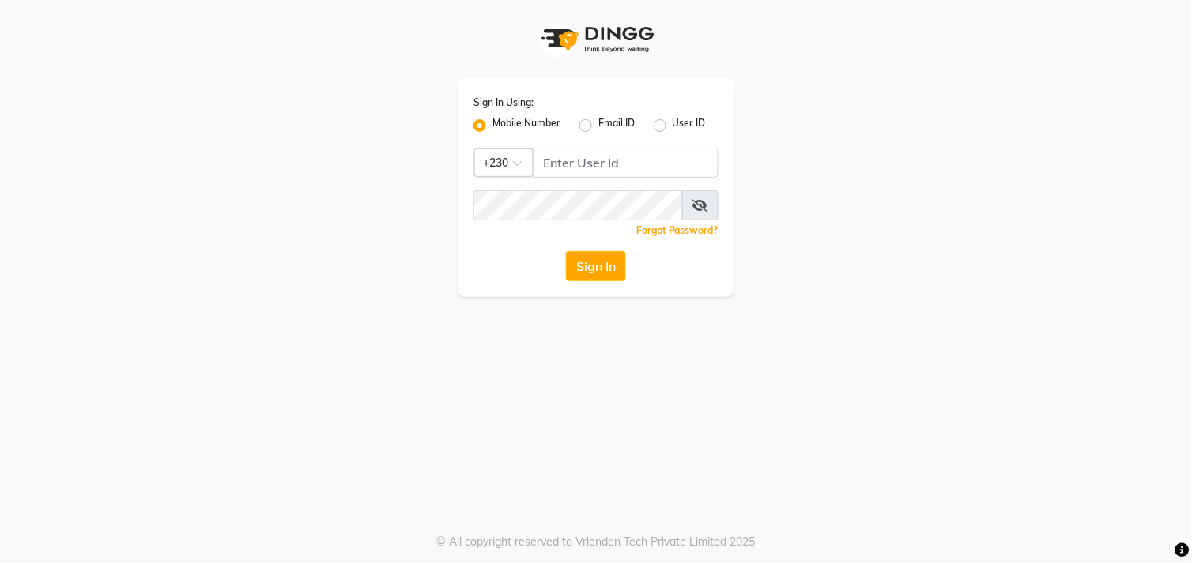
click at [598, 119] on label "Email ID" at bounding box center [616, 125] width 36 height 19
click at [598, 119] on input "Email ID" at bounding box center [603, 121] width 10 height 10
radio input "true"
radio input "false"
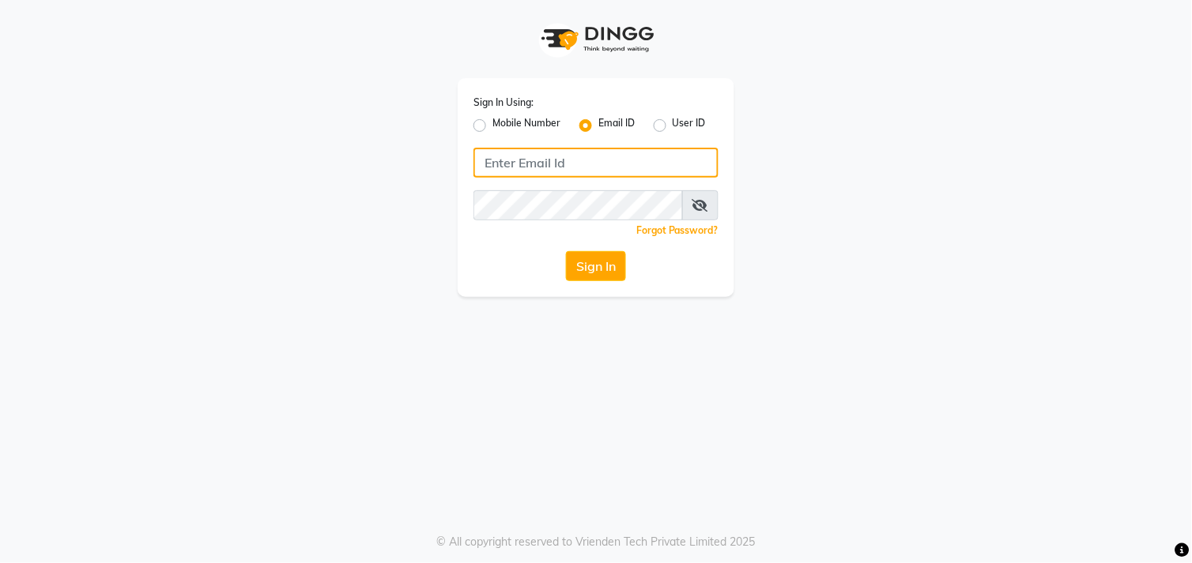
click at [602, 160] on input "Username" at bounding box center [595, 163] width 245 height 30
type input "jojumattewfb@gmail.com"
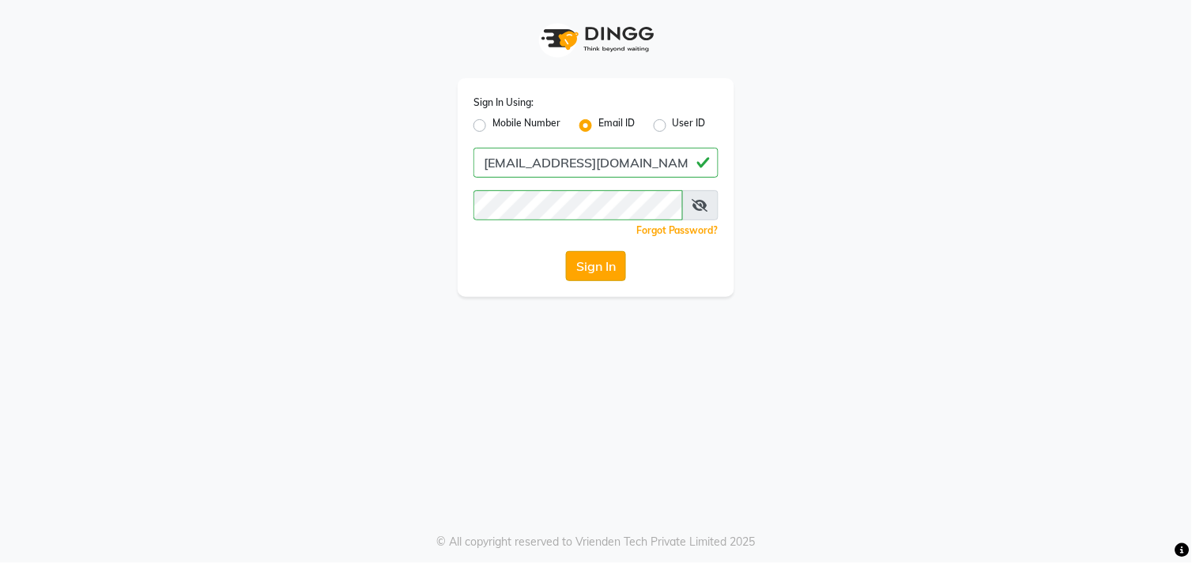
click at [603, 261] on button "Sign In" at bounding box center [596, 266] width 60 height 30
